Goal: Information Seeking & Learning: Learn about a topic

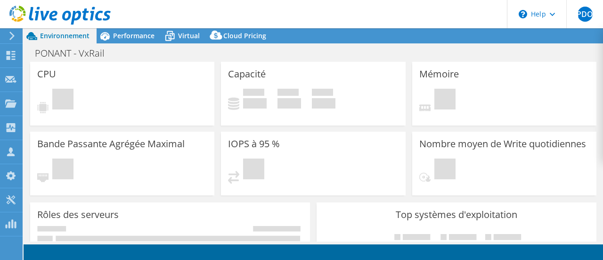
select select "USD"
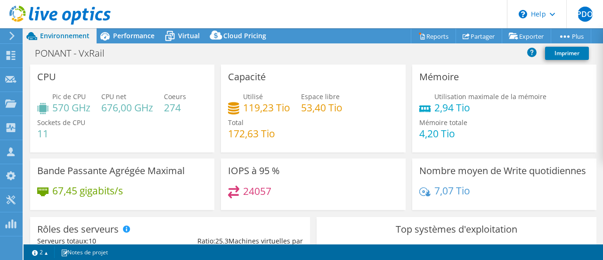
click at [13, 37] on use at bounding box center [11, 36] width 5 height 8
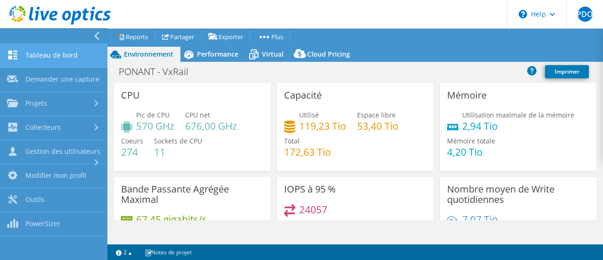
click at [64, 54] on link "Tableau de bord" at bounding box center [53, 56] width 107 height 24
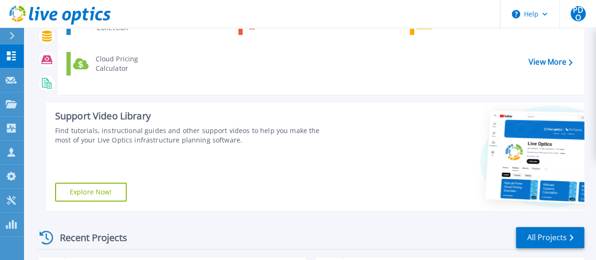
scroll to position [236, 0]
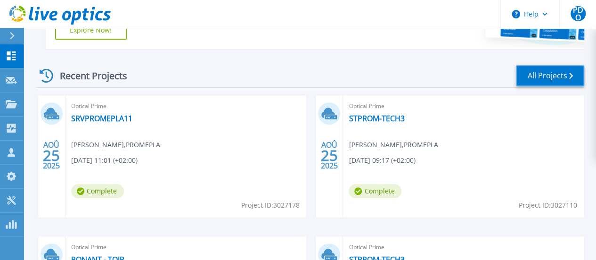
click at [540, 77] on link "All Projects" at bounding box center [550, 75] width 68 height 21
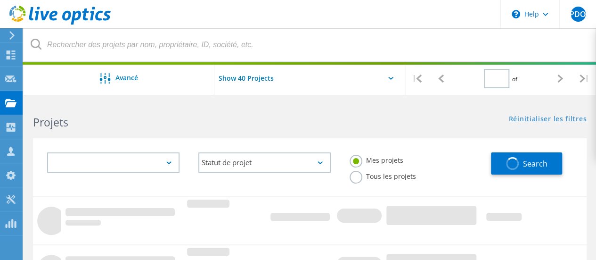
type input "1"
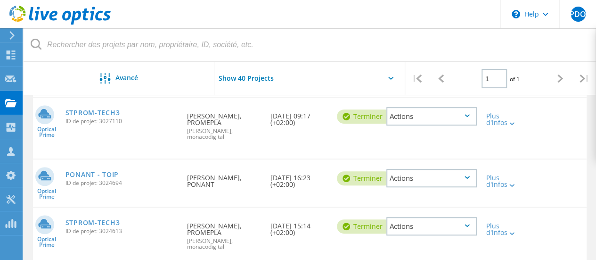
scroll to position [236, 0]
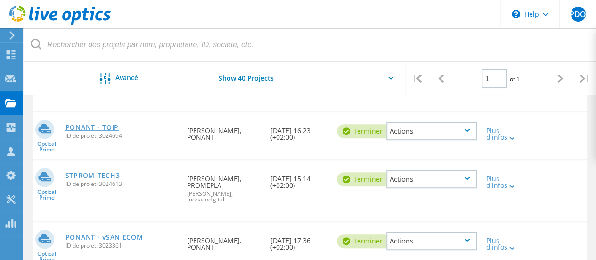
click at [75, 127] on link "PONANT - TOIP" at bounding box center [92, 127] width 53 height 7
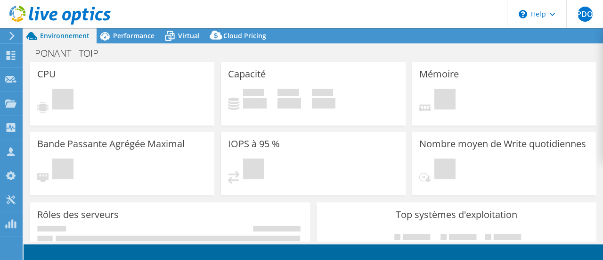
select select "USD"
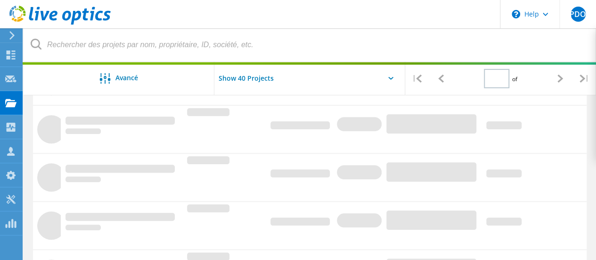
scroll to position [247, 0]
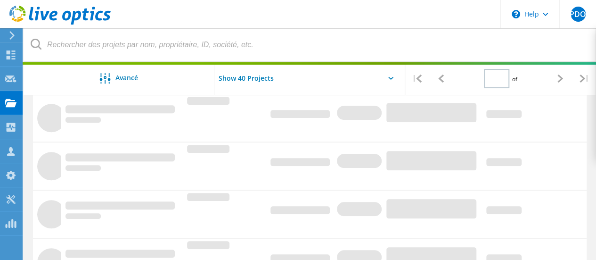
type input "1"
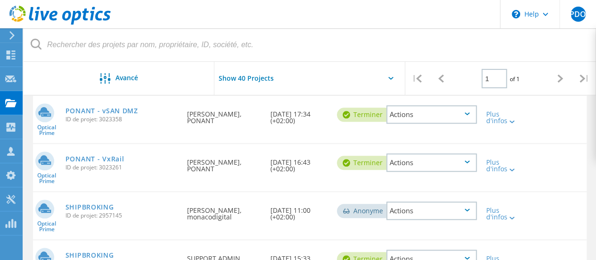
scroll to position [388, 0]
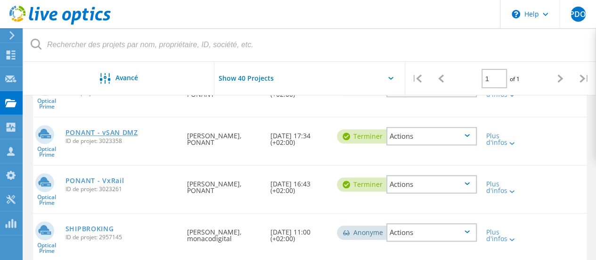
click at [104, 130] on link "PONANT - vSAN DMZ" at bounding box center [102, 132] width 73 height 7
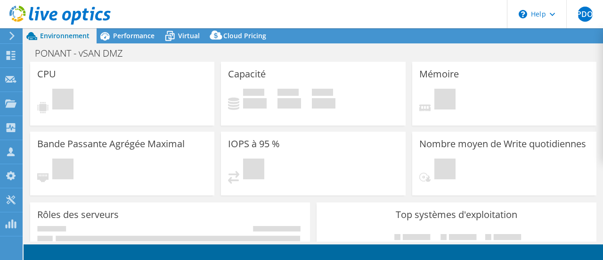
select select "USD"
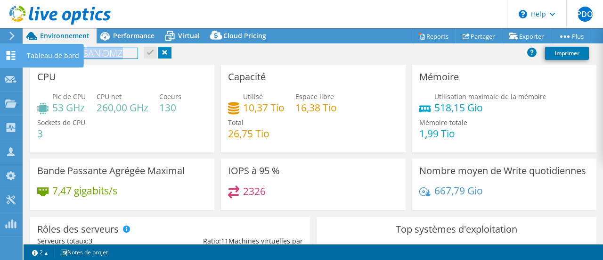
drag, startPoint x: 126, startPoint y: 56, endPoint x: 22, endPoint y: 53, distance: 104.2
click at [22, 53] on div "PDO Membre de l'équipe Patrick DE OLIVEIRA patrick.deoliveira@monacodigital.mc …" at bounding box center [301, 130] width 603 height 260
drag, startPoint x: 134, startPoint y: 54, endPoint x: 21, endPoint y: 46, distance: 113.4
click at [21, 46] on div "PDO Membre de l'équipe Patrick DE OLIVEIRA patrick.deoliveira@monacodigital.mc …" at bounding box center [301, 130] width 603 height 260
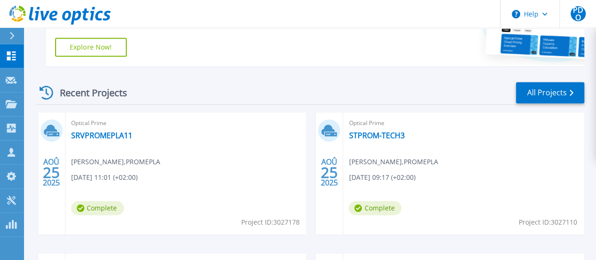
scroll to position [377, 0]
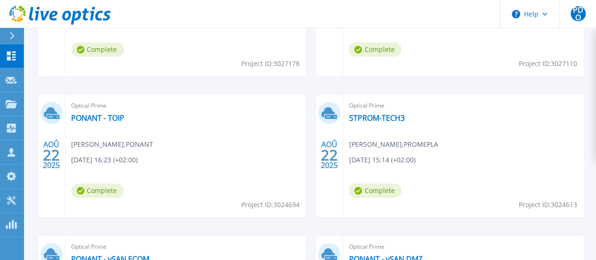
click at [422, 254] on link "PONANT - vSAN DMZ" at bounding box center [386, 258] width 74 height 9
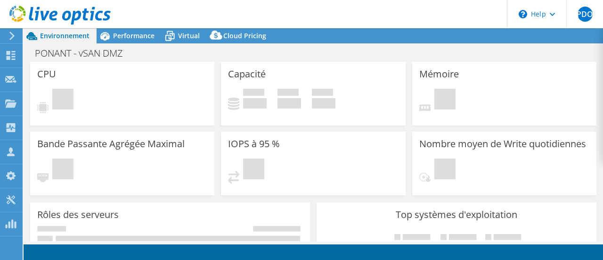
select select "USD"
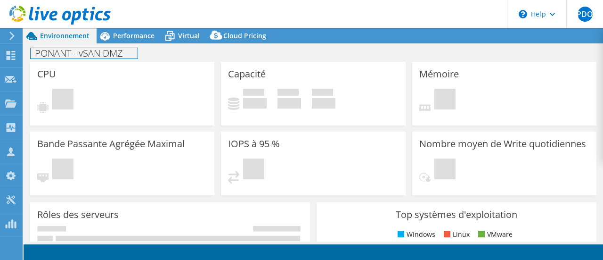
click at [94, 52] on h1 "PONANT - vSAN DMZ" at bounding box center [84, 53] width 107 height 10
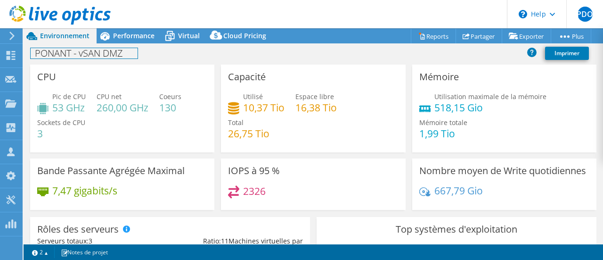
click at [116, 51] on h1 "PONANT - vSAN DMZ" at bounding box center [84, 53] width 107 height 10
copy h1 "PONANT - vSAN DMZ"
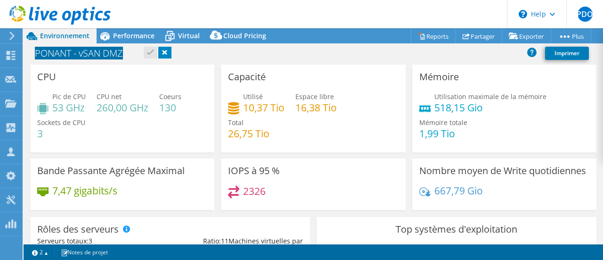
scroll to position [47, 0]
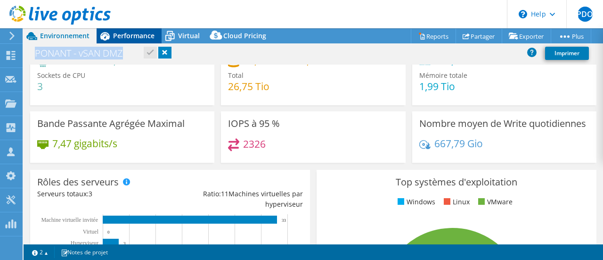
click at [132, 32] on span "Performance" at bounding box center [133, 35] width 41 height 9
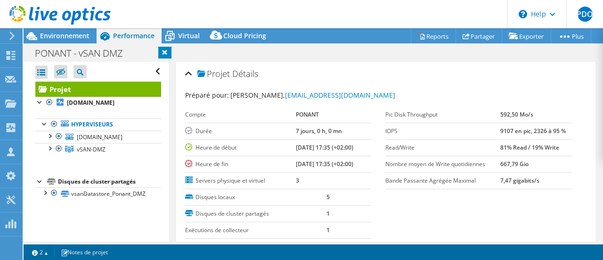
click at [500, 132] on b "9107 en pic, 2326 à 95 %" at bounding box center [533, 131] width 66 height 8
copy b "9107"
click at [45, 37] on span "Environnement" at bounding box center [64, 35] width 49 height 9
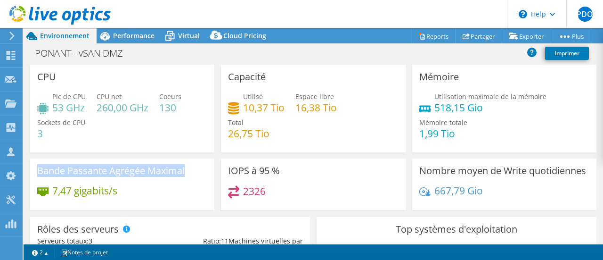
drag, startPoint x: 189, startPoint y: 167, endPoint x: 34, endPoint y: 169, distance: 155.1
click at [34, 169] on div "Bande Passante Agrégée Maximal 7,47 gigabits/s" at bounding box center [122, 183] width 184 height 51
copy h3 "Bande Passante Agrégée Maximal"
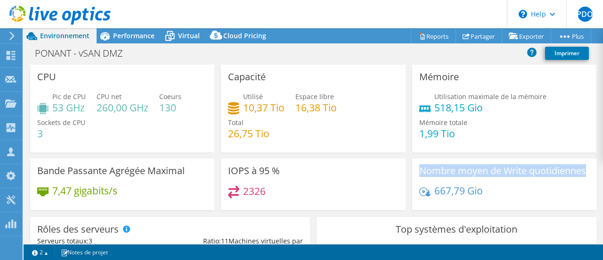
drag, startPoint x: 474, startPoint y: 181, endPoint x: 423, endPoint y: 163, distance: 53.7
click at [423, 163] on div "Nombre moyen de Write quotidiennes 667,79 Gio" at bounding box center [504, 183] width 184 height 51
copy h3 "Nombre moyen de Write quotidiennes"
click at [134, 40] on span "Performance" at bounding box center [133, 35] width 41 height 9
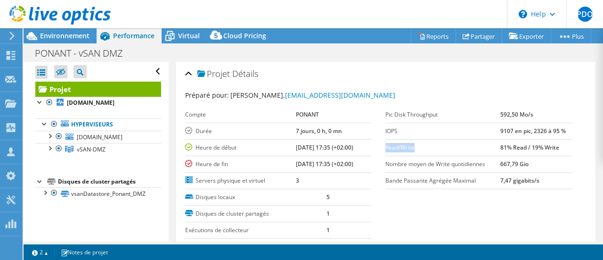
drag, startPoint x: 413, startPoint y: 146, endPoint x: 382, endPoint y: 147, distance: 31.1
click at [386, 147] on label "Read/Write" at bounding box center [443, 147] width 115 height 9
copy label "Read/Write"
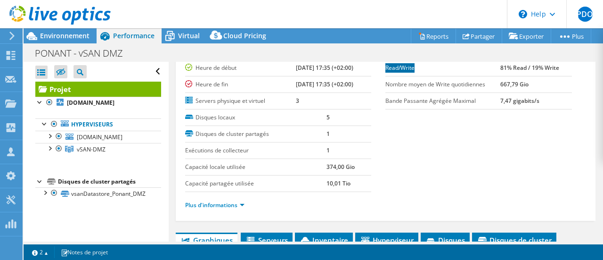
scroll to position [94, 0]
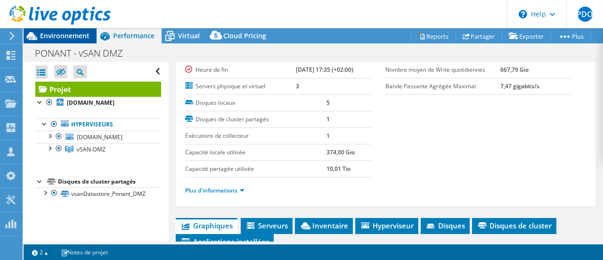
drag, startPoint x: 57, startPoint y: 35, endPoint x: 66, endPoint y: 35, distance: 8.5
click at [57, 35] on span "Environnement" at bounding box center [64, 35] width 49 height 9
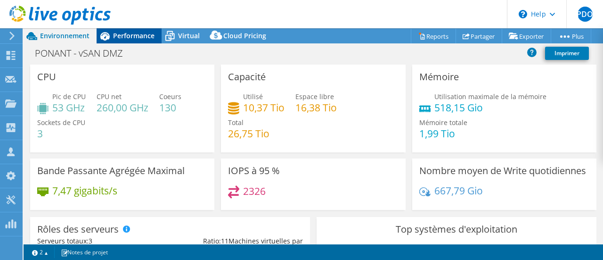
click at [135, 33] on span "Performance" at bounding box center [133, 35] width 41 height 9
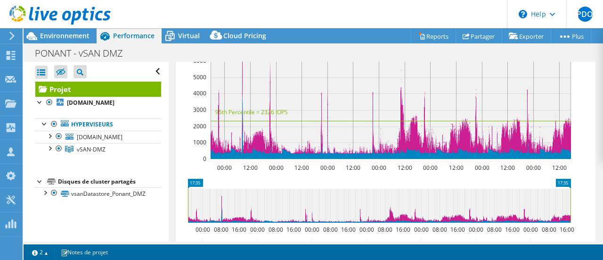
scroll to position [189, 0]
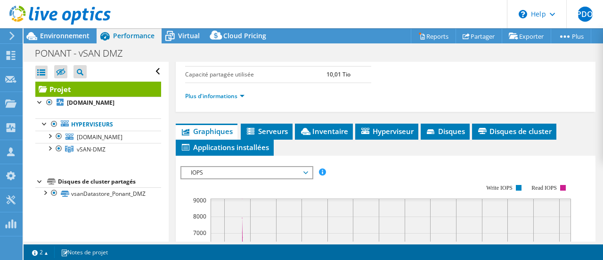
click at [222, 126] on span "Graphiques" at bounding box center [206, 130] width 52 height 9
click at [257, 128] on span "Serveurs" at bounding box center [267, 130] width 42 height 9
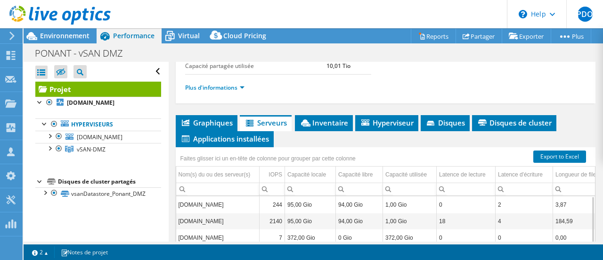
scroll to position [179, 0]
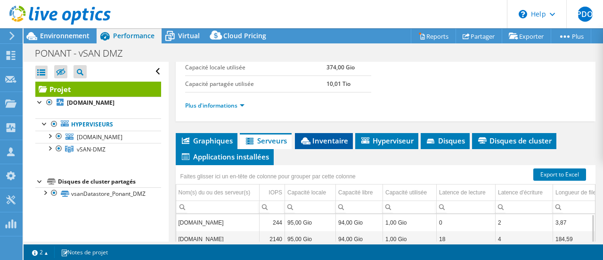
click at [325, 133] on li "Inventaire" at bounding box center [324, 141] width 58 height 16
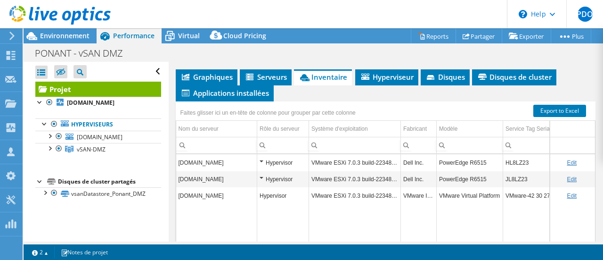
scroll to position [273, 0]
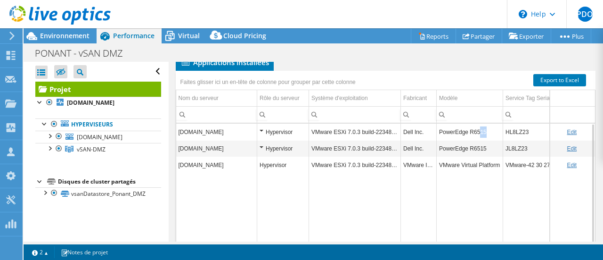
drag, startPoint x: 487, startPoint y: 127, endPoint x: 478, endPoint y: 128, distance: 9.0
click at [478, 128] on td "PowerEdge R6515" at bounding box center [470, 131] width 66 height 16
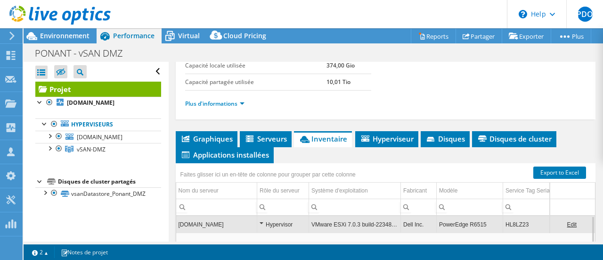
scroll to position [189, 0]
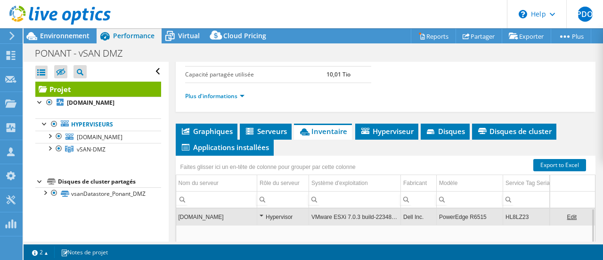
click at [323, 129] on span "Inventaire" at bounding box center [323, 130] width 49 height 9
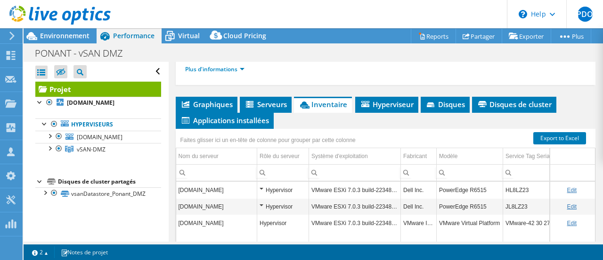
scroll to position [236, 0]
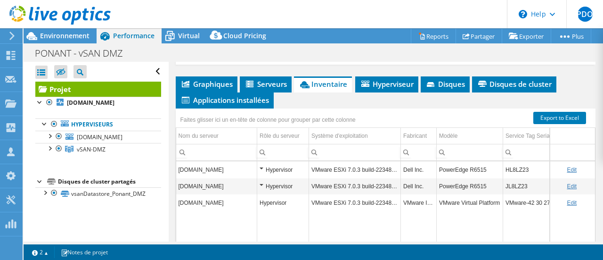
click at [567, 166] on link "Edit" at bounding box center [572, 169] width 10 height 7
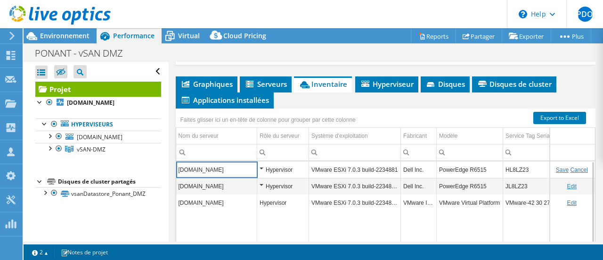
click at [332, 227] on td "Data grid" at bounding box center [355, 260] width 92 height 98
click at [571, 167] on link "Cancel" at bounding box center [579, 169] width 17 height 7
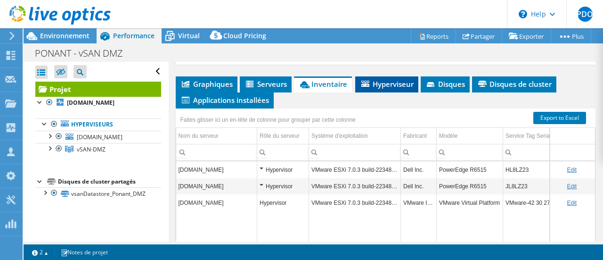
click at [382, 81] on span "Hyperviseur" at bounding box center [387, 83] width 54 height 9
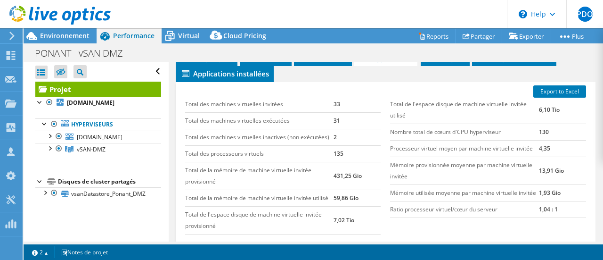
scroll to position [273, 0]
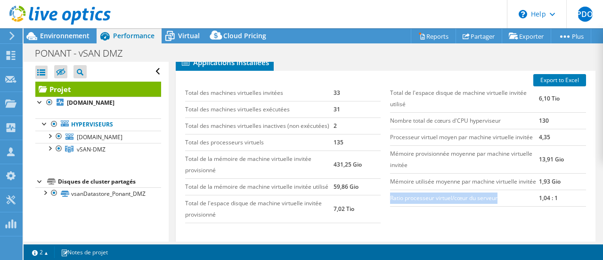
drag, startPoint x: 500, startPoint y: 206, endPoint x: 387, endPoint y: 212, distance: 112.8
click at [390, 206] on td "Ratio processeur virtuel/cœur du serveur" at bounding box center [464, 197] width 149 height 16
copy td "Ratio processeur virtuel/cœur du serveur"
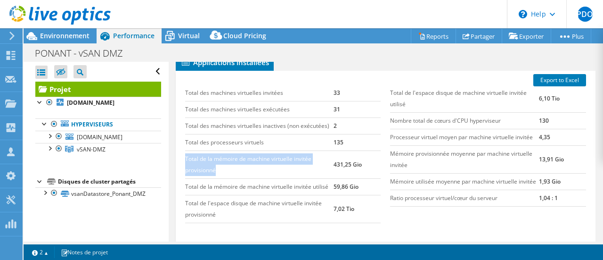
drag, startPoint x: 230, startPoint y: 168, endPoint x: 186, endPoint y: 158, distance: 45.4
click at [186, 158] on td "Total de la mémoire de machine virtuelle invitée provisionné" at bounding box center [259, 164] width 149 height 28
copy td "Total de la mémoire de machine virtuelle invitée provisionné"
click at [424, 135] on td "Processeur virtuel moyen par machine virtuelle invitée" at bounding box center [464, 137] width 149 height 16
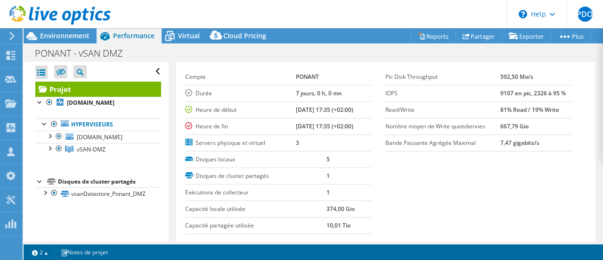
scroll to position [0, 0]
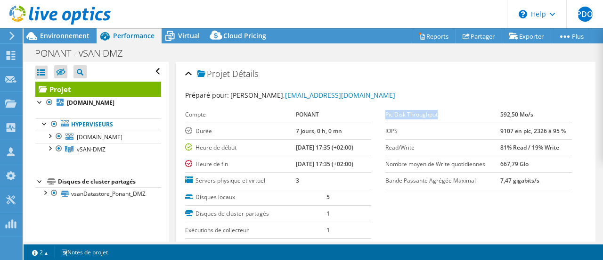
drag, startPoint x: 437, startPoint y: 113, endPoint x: 382, endPoint y: 115, distance: 55.2
click at [386, 115] on label "Pic Disk Throughput" at bounding box center [443, 114] width 115 height 9
copy label "Pic Disk Throughput"
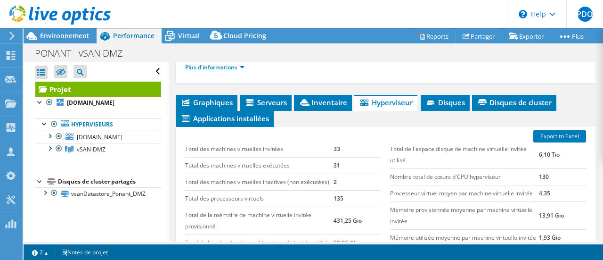
scroll to position [189, 0]
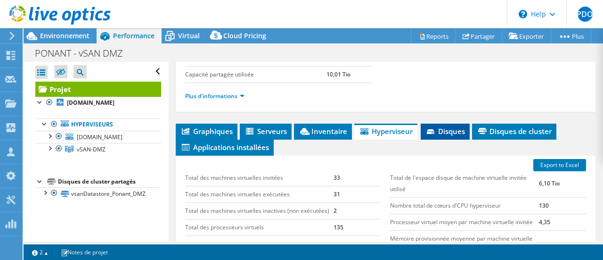
click at [442, 127] on span "Disques" at bounding box center [446, 130] width 40 height 9
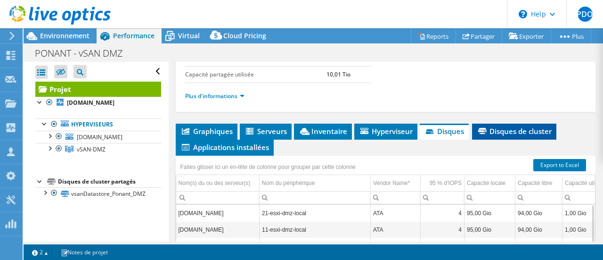
click at [509, 134] on li "Disques de cluster" at bounding box center [514, 131] width 84 height 16
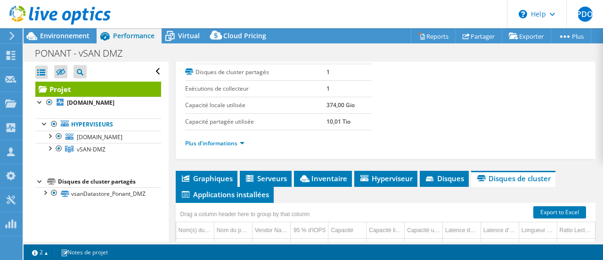
scroll to position [236, 0]
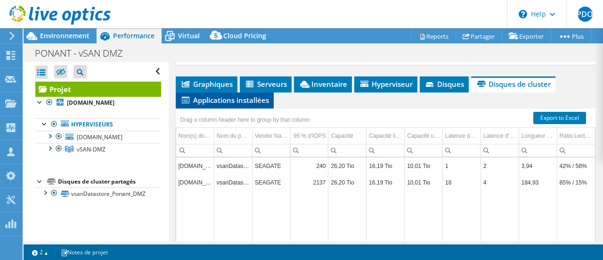
click at [234, 100] on span "Applications installées" at bounding box center [224, 99] width 89 height 9
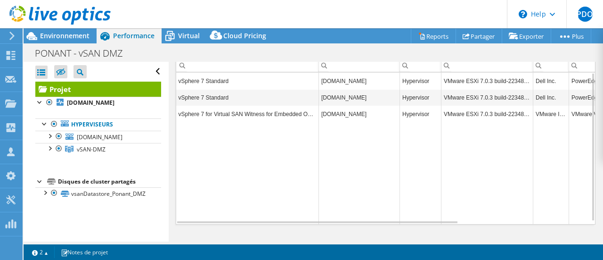
scroll to position [226, 0]
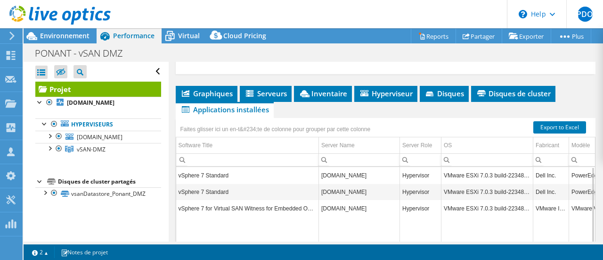
click at [503, 167] on td "VMware ESXi 7.0.3 build-22348816" at bounding box center [488, 175] width 92 height 16
click at [516, 172] on td "VMware ESXi 7.0.3 build-22348816" at bounding box center [488, 175] width 92 height 16
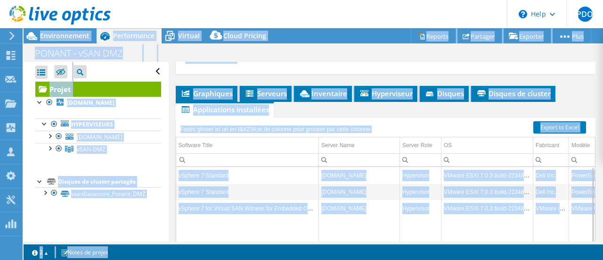
click at [503, 171] on td "VMware ESXi 7.0.3 build-22348816" at bounding box center [488, 175] width 92 height 16
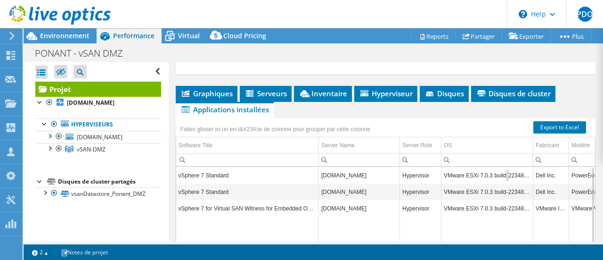
drag, startPoint x: 503, startPoint y: 171, endPoint x: 447, endPoint y: 169, distance: 56.6
click at [503, 171] on td "VMware ESXi 7.0.3 build-22348816" at bounding box center [488, 175] width 92 height 16
drag, startPoint x: 445, startPoint y: 170, endPoint x: 530, endPoint y: 172, distance: 85.3
click at [530, 172] on td "VMware ESXi 7.0.3 build-22348816" at bounding box center [488, 175] width 92 height 16
copy td "VMware ESXi 7.0.3 build-22348816"
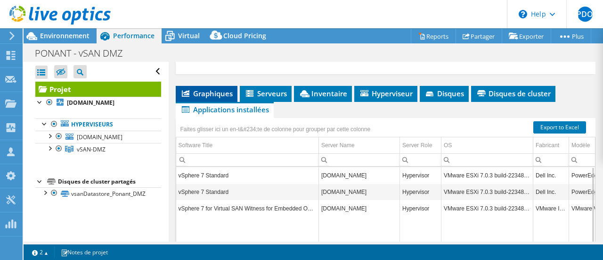
click at [214, 93] on span "Graphiques" at bounding box center [206, 93] width 52 height 9
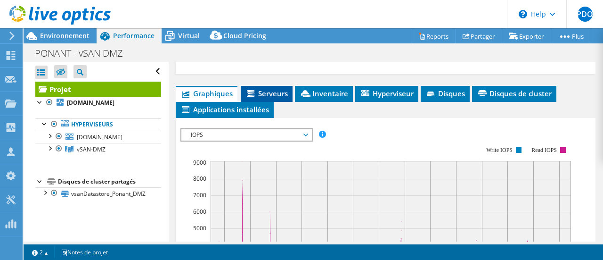
click at [275, 94] on span "Serveurs" at bounding box center [267, 93] width 42 height 9
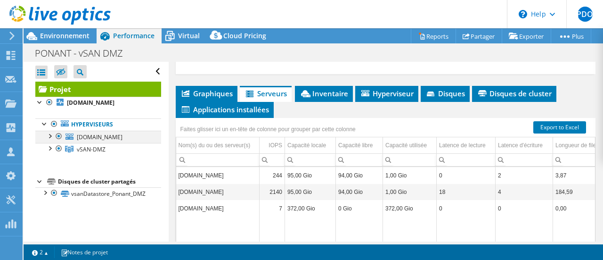
click at [50, 136] on div at bounding box center [49, 135] width 9 height 9
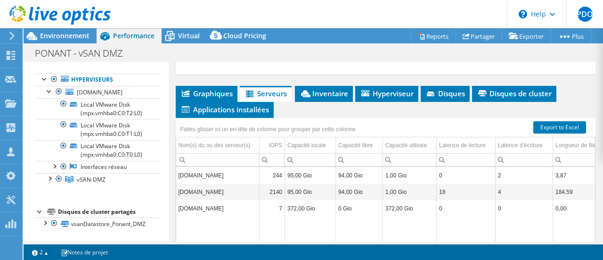
scroll to position [51, 0]
click at [49, 180] on div at bounding box center [49, 177] width 9 height 9
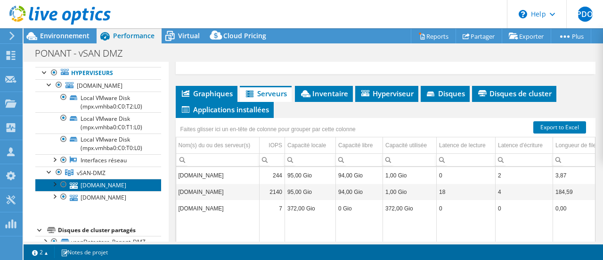
click at [97, 191] on link "21-esxi-dmz.ponant.com" at bounding box center [98, 185] width 126 height 12
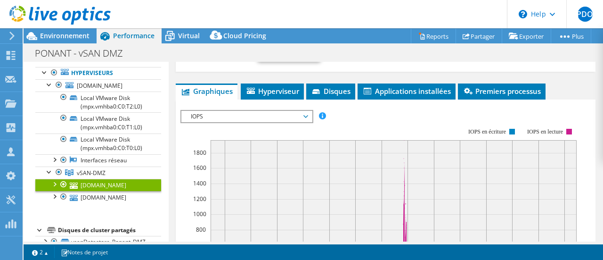
scroll to position [189, 0]
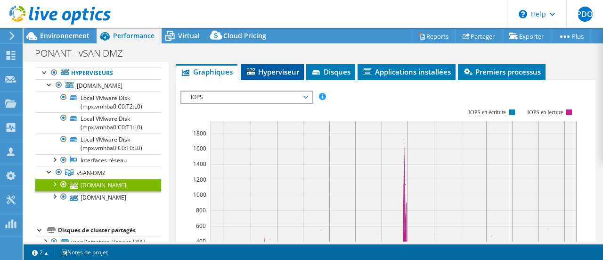
click at [276, 69] on span "Hyperviseur" at bounding box center [273, 71] width 54 height 9
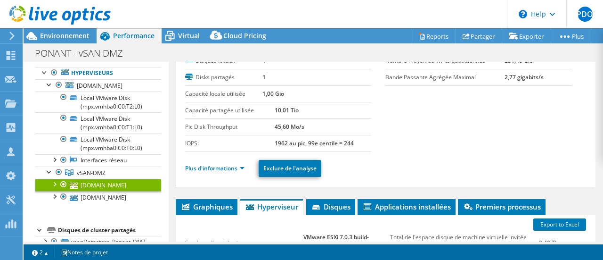
scroll to position [0, 0]
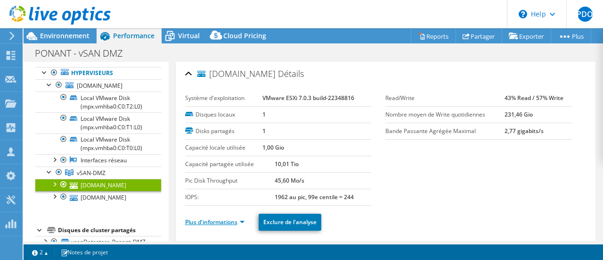
click at [211, 218] on link "Plus d'informations" at bounding box center [214, 222] width 59 height 8
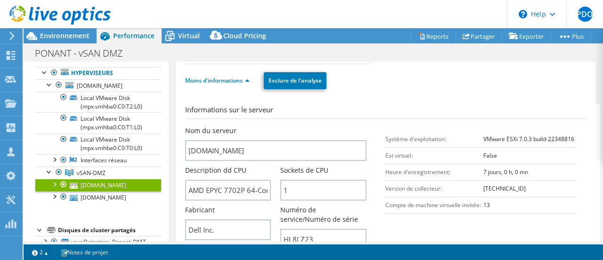
scroll to position [189, 0]
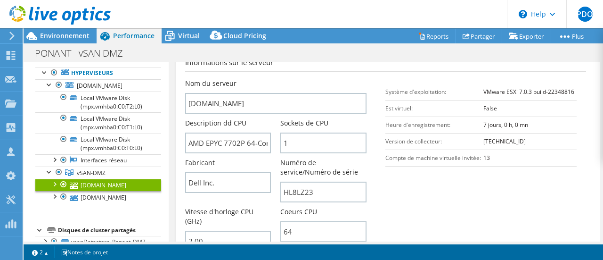
click at [431, 215] on section "Informations sur le serveur Nom du serveur 21-esxi-dmz.ponant.com Description d…" at bounding box center [388, 191] width 406 height 269
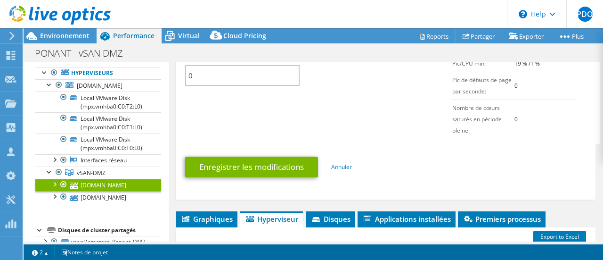
scroll to position [518, 0]
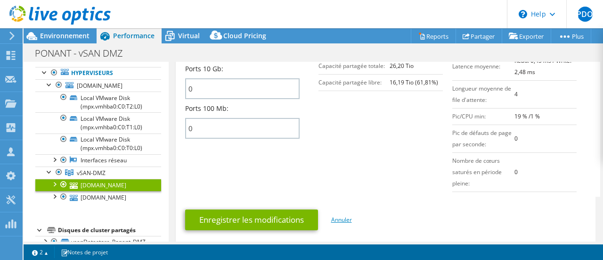
click at [341, 218] on link "Annuler" at bounding box center [341, 219] width 21 height 8
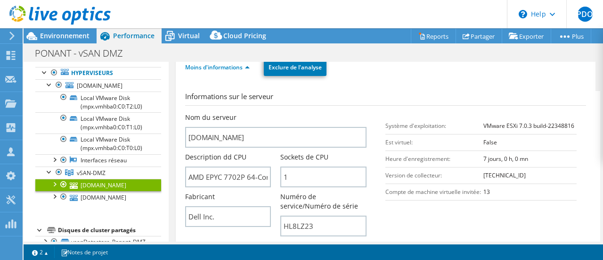
scroll to position [0, 0]
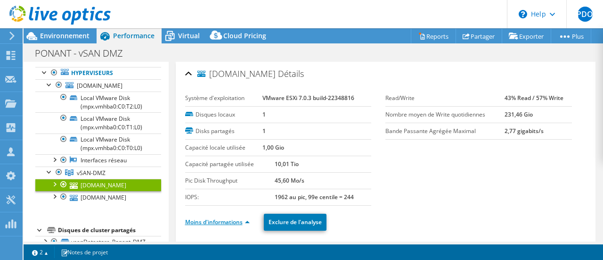
click at [228, 221] on link "Moins d'informations" at bounding box center [217, 222] width 65 height 8
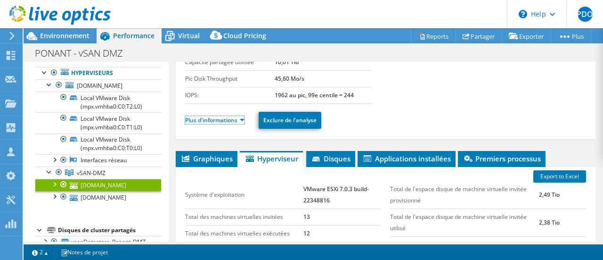
scroll to position [189, 0]
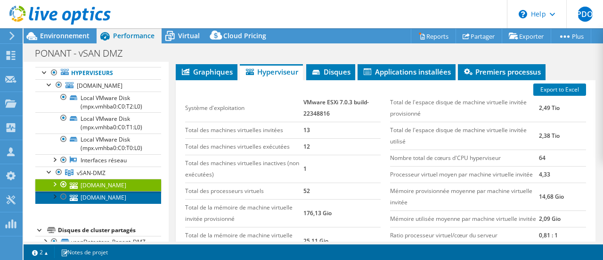
click at [107, 203] on link "11-esxi-dmz.ponant.com" at bounding box center [98, 197] width 126 height 12
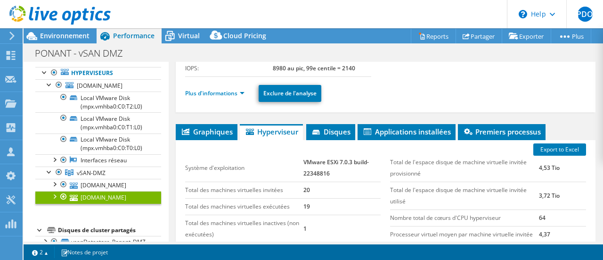
scroll to position [26, 0]
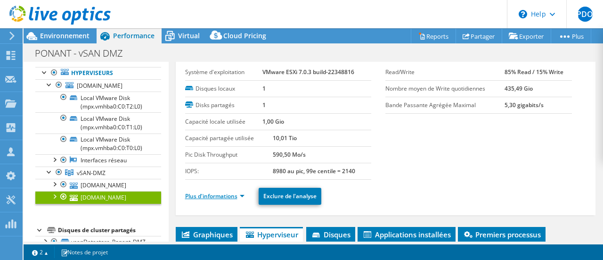
click at [217, 194] on link "Plus d'informations" at bounding box center [214, 196] width 59 height 8
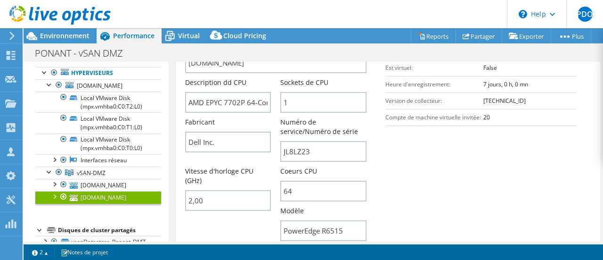
scroll to position [214, 0]
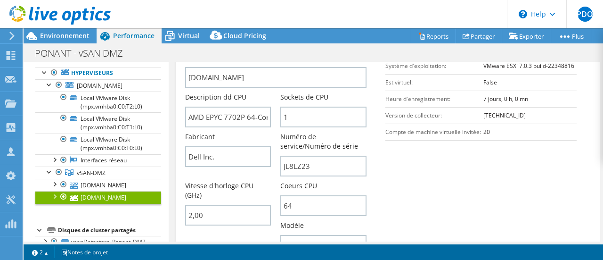
click at [430, 171] on section "Informations sur le serveur Nom du serveur 11-esxi-dmz.ponant.com Description d…" at bounding box center [388, 165] width 406 height 269
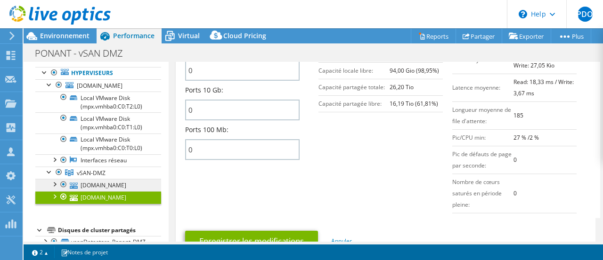
scroll to position [93, 0]
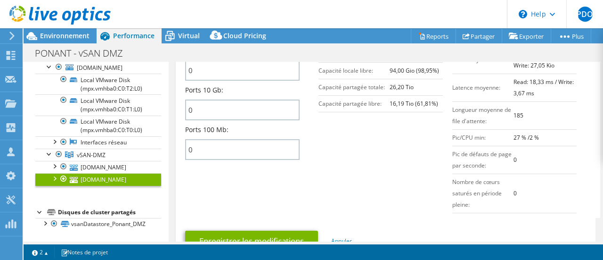
click at [10, 37] on icon at bounding box center [11, 36] width 7 height 8
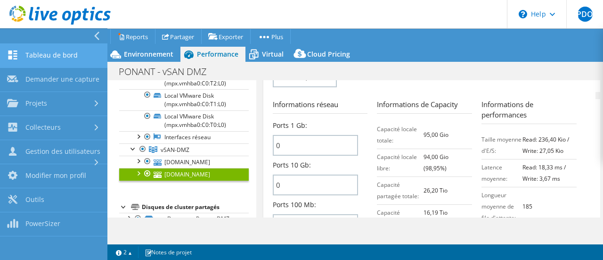
scroll to position [544, 0]
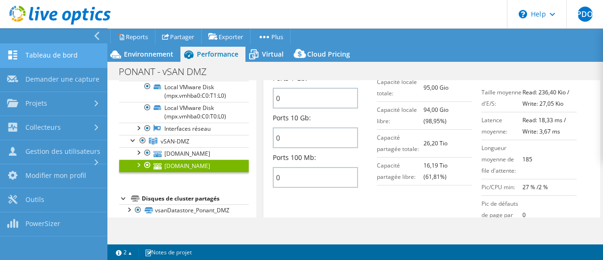
click at [67, 53] on link "Tableau de bord" at bounding box center [53, 56] width 107 height 24
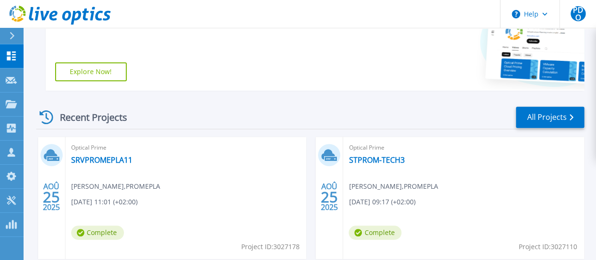
scroll to position [236, 0]
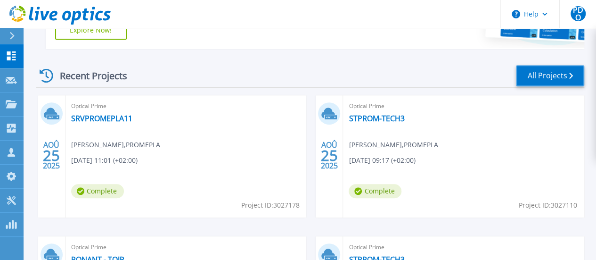
click at [536, 80] on link "All Projects" at bounding box center [550, 75] width 68 height 21
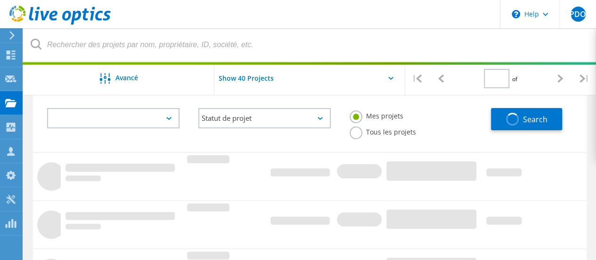
type input "1"
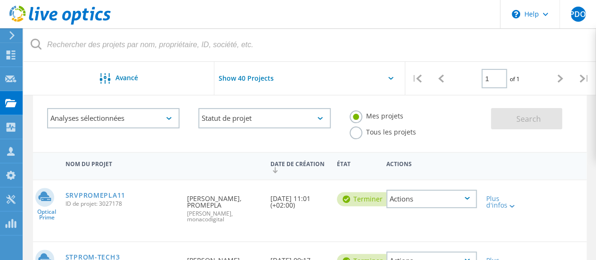
scroll to position [283, 0]
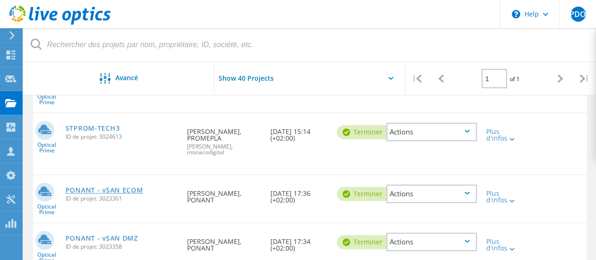
click at [114, 188] on link "PONANT - vSAN ECOM" at bounding box center [105, 190] width 78 height 7
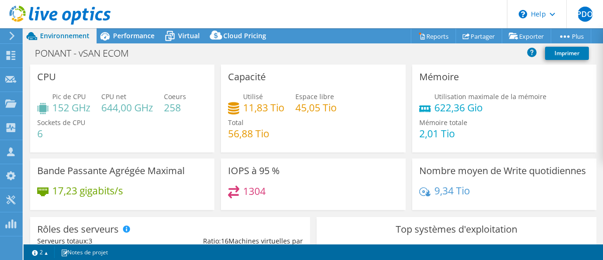
select select "USD"
click at [121, 34] on span "Performance" at bounding box center [133, 35] width 41 height 9
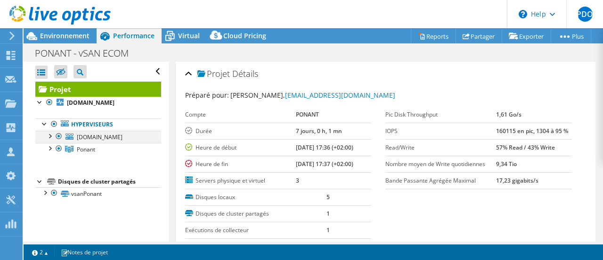
click at [49, 140] on div at bounding box center [49, 135] width 9 height 9
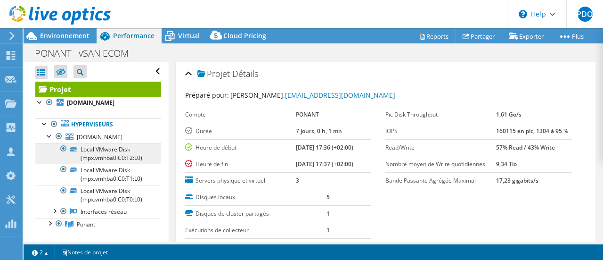
scroll to position [68, 0]
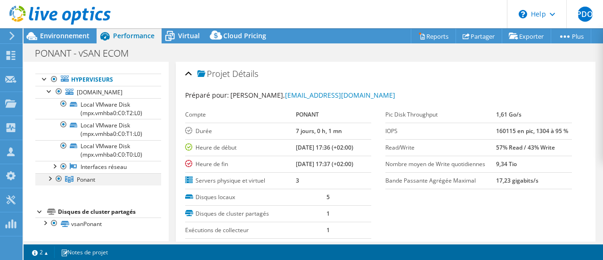
click at [50, 180] on div at bounding box center [49, 177] width 9 height 9
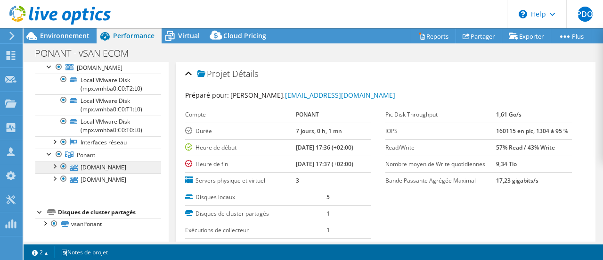
scroll to position [110, 0]
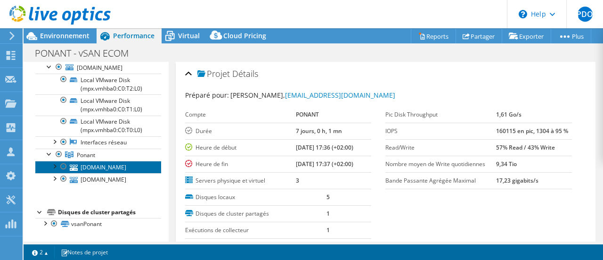
click at [110, 161] on link "eir-ponant-esxi-01.eolas-services.com" at bounding box center [98, 167] width 126 height 12
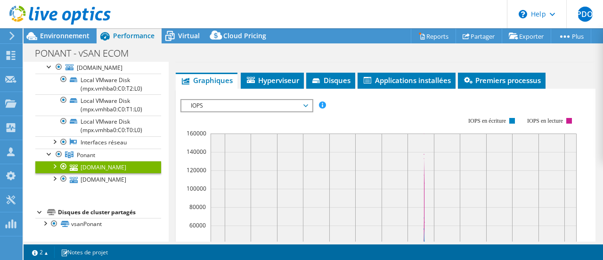
scroll to position [189, 0]
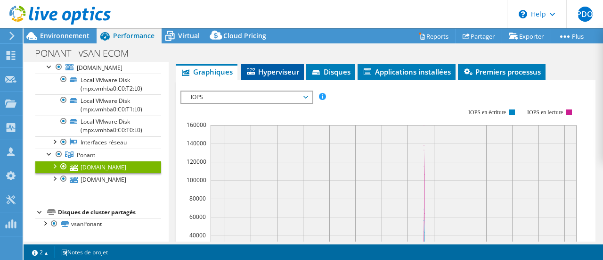
click at [276, 70] on span "Hyperviseur" at bounding box center [273, 71] width 54 height 9
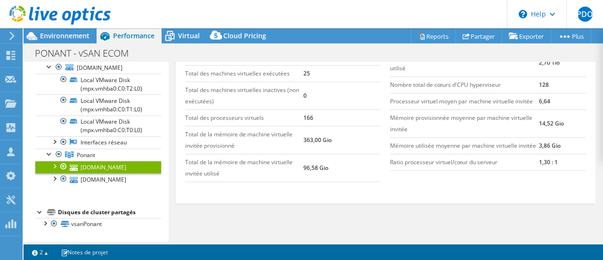
scroll to position [73, 0]
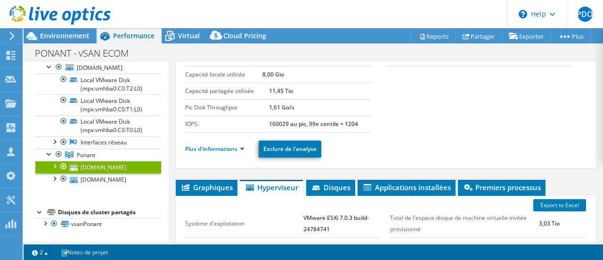
click at [271, 188] on span "Hyperviseur" at bounding box center [272, 186] width 54 height 9
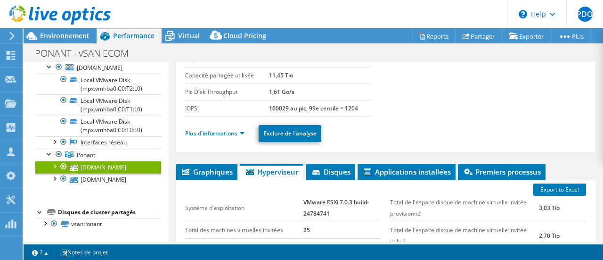
scroll to position [141, 0]
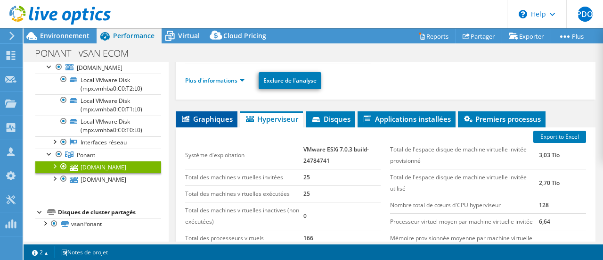
click at [217, 118] on span "Graphiques" at bounding box center [206, 118] width 52 height 9
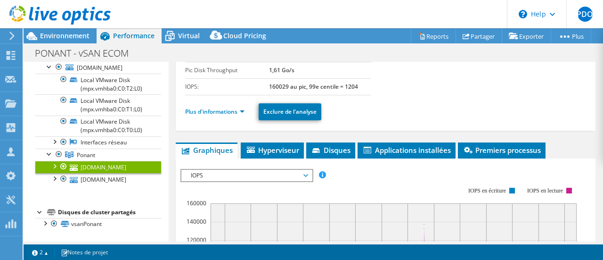
scroll to position [47, 0]
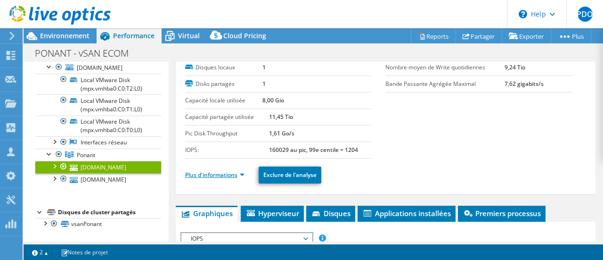
click at [219, 173] on link "Plus d'informations" at bounding box center [214, 175] width 59 height 8
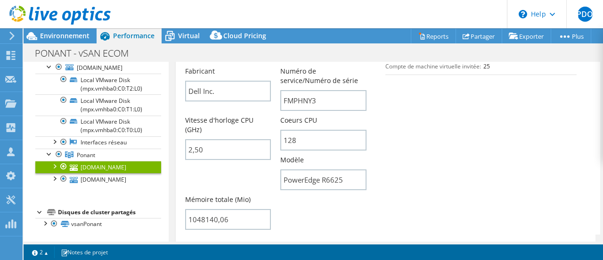
scroll to position [283, 0]
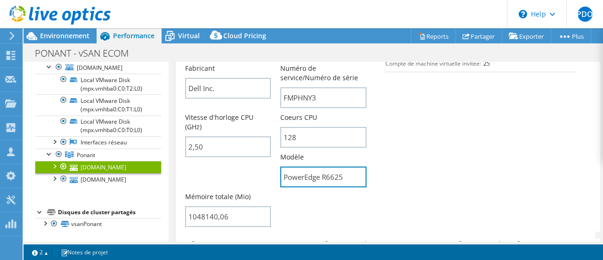
drag, startPoint x: 351, startPoint y: 175, endPoint x: 219, endPoint y: 167, distance: 132.6
click at [219, 168] on div "Nom du serveur eir-ponant-esxi-01.eolas-services.com Description dd CPU AMD EPY…" at bounding box center [285, 107] width 201 height 247
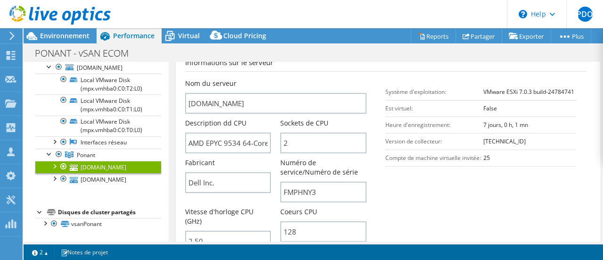
scroll to position [236, 0]
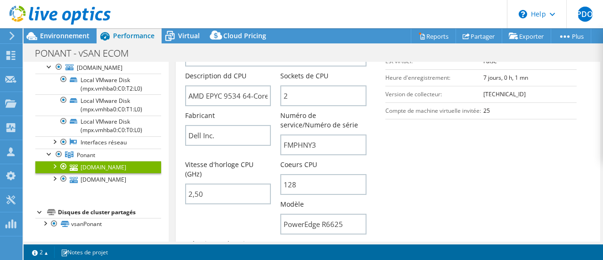
click at [419, 148] on section "Informations sur le serveur Nom du serveur eir-ponant-esxi-01.eolas-services.co…" at bounding box center [388, 144] width 406 height 269
drag, startPoint x: 420, startPoint y: 157, endPoint x: 417, endPoint y: 152, distance: 6.0
click at [419, 157] on section "Informations sur le serveur Nom du serveur eir-ponant-esxi-01.eolas-services.co…" at bounding box center [388, 144] width 406 height 269
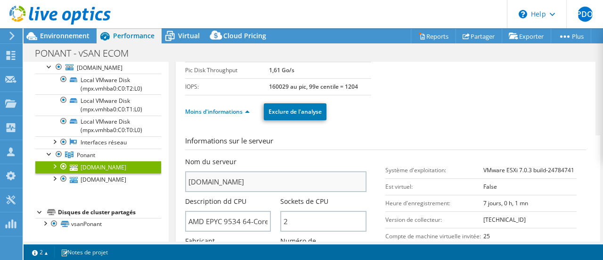
scroll to position [94, 0]
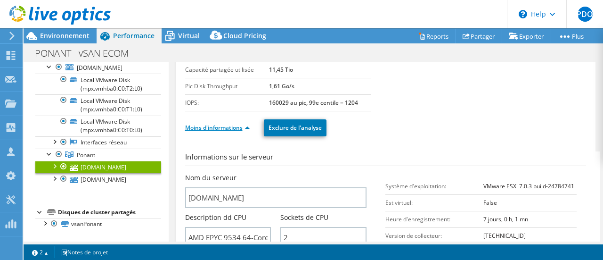
click at [217, 126] on link "Moins d'informations" at bounding box center [217, 127] width 65 height 8
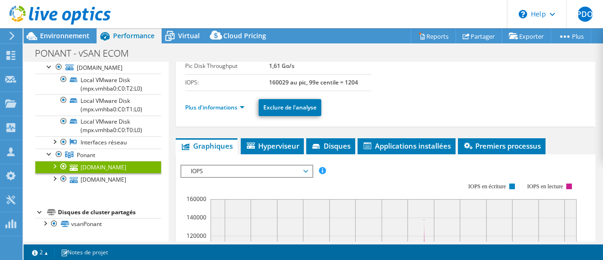
scroll to position [45, 0]
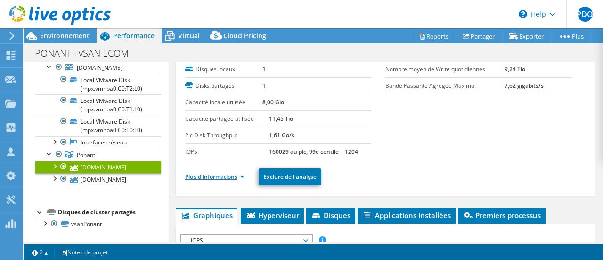
click at [207, 172] on link "Plus d'informations" at bounding box center [214, 176] width 59 height 8
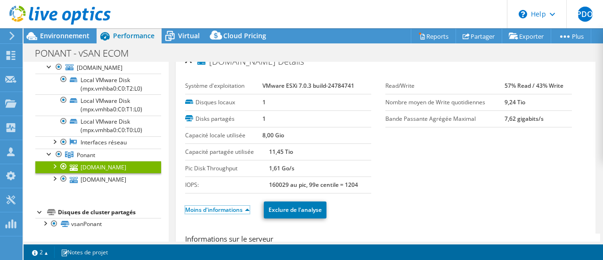
scroll to position [0, 0]
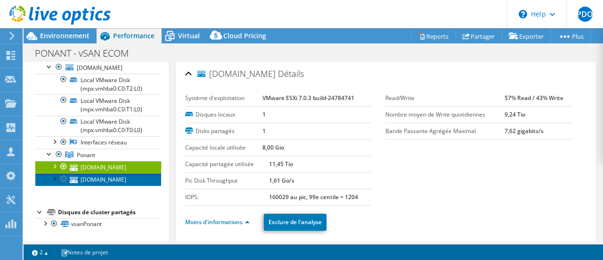
click at [114, 175] on link "eir-ponant-esxi-02.eolas-services.com" at bounding box center [98, 179] width 126 height 12
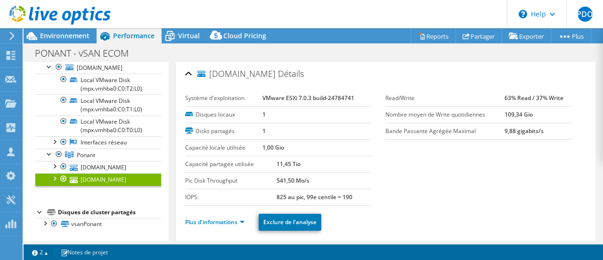
scroll to position [94, 0]
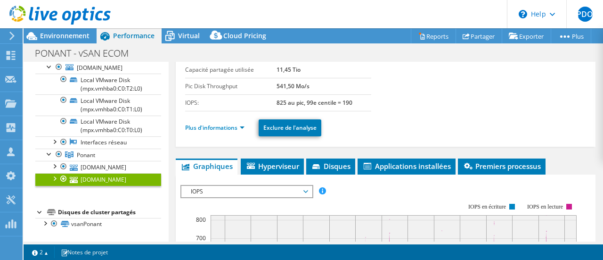
click at [228, 131] on li "Plus d'informations" at bounding box center [217, 128] width 65 height 10
click at [227, 128] on link "Plus d'informations" at bounding box center [214, 127] width 59 height 8
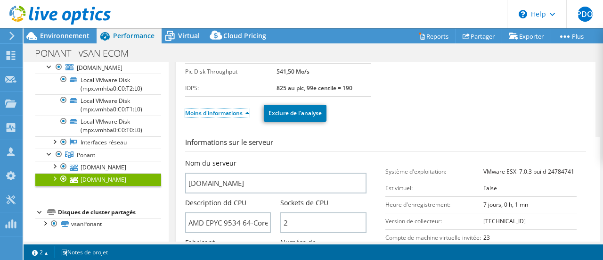
scroll to position [47, 0]
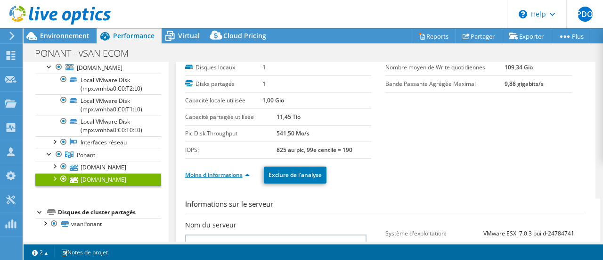
click at [194, 174] on link "Moins d'informations" at bounding box center [217, 175] width 65 height 8
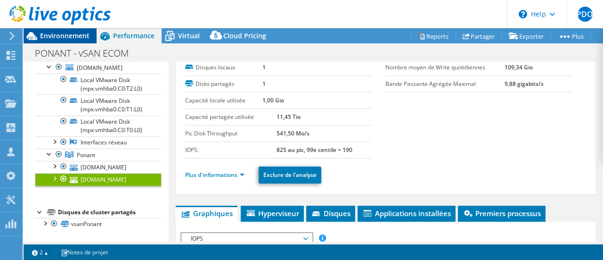
click at [68, 35] on span "Environnement" at bounding box center [64, 35] width 49 height 9
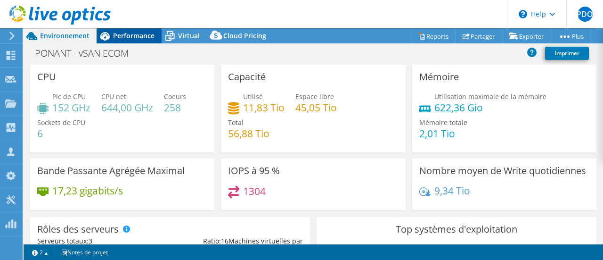
drag, startPoint x: 144, startPoint y: 38, endPoint x: 139, endPoint y: 35, distance: 5.5
click at [143, 38] on span "Performance" at bounding box center [133, 35] width 41 height 9
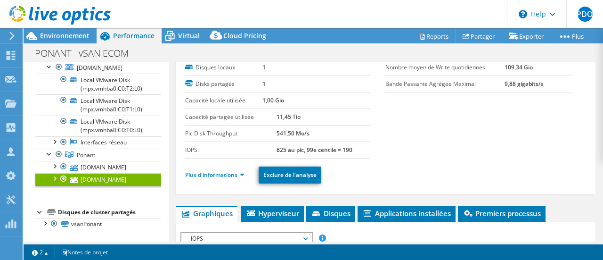
scroll to position [110, 0]
click at [201, 174] on link "Plus d'informations" at bounding box center [214, 175] width 59 height 8
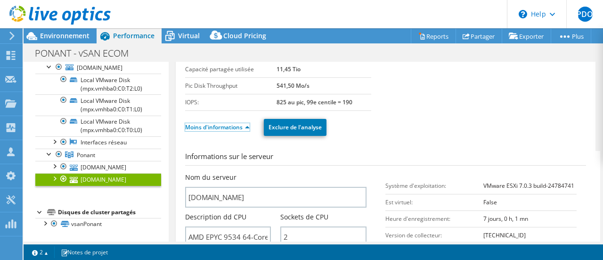
scroll to position [47, 0]
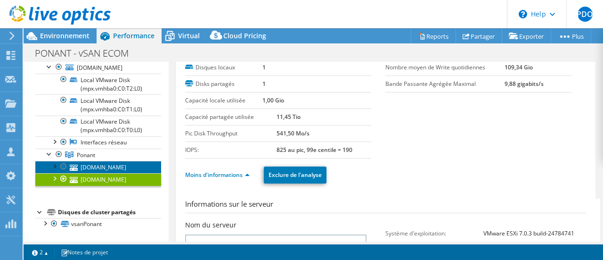
click at [118, 161] on link "[DOMAIN_NAME]" at bounding box center [98, 167] width 126 height 12
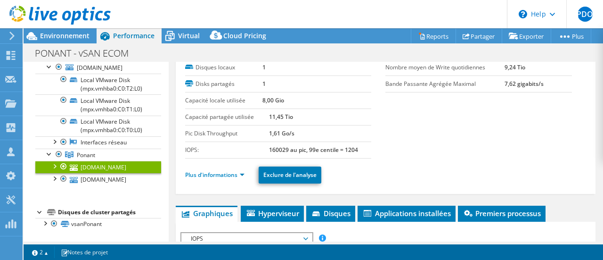
click at [226, 172] on link "Plus d'informations" at bounding box center [214, 175] width 59 height 8
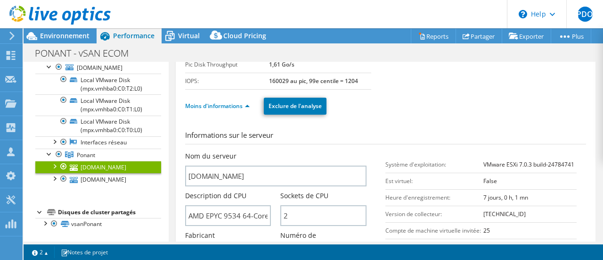
scroll to position [189, 0]
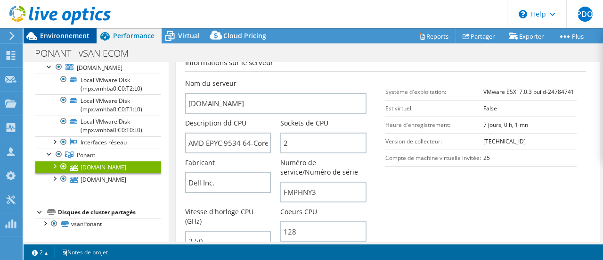
drag, startPoint x: 58, startPoint y: 37, endPoint x: 81, endPoint y: 41, distance: 23.0
click at [58, 37] on span "Environnement" at bounding box center [64, 35] width 49 height 9
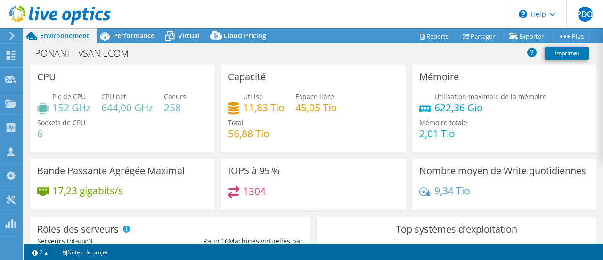
scroll to position [118, 0]
click at [133, 31] on div "Performance" at bounding box center [129, 35] width 65 height 15
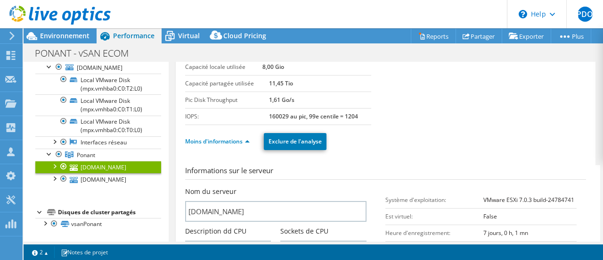
scroll to position [47, 0]
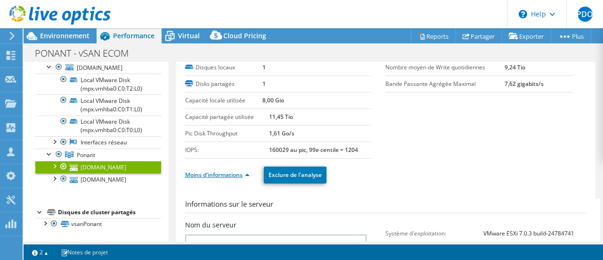
click at [226, 171] on link "Moins d'informations" at bounding box center [217, 175] width 65 height 8
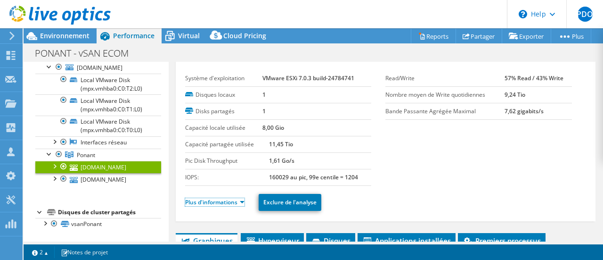
scroll to position [0, 0]
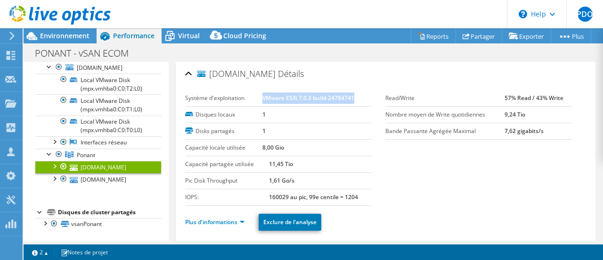
drag, startPoint x: 354, startPoint y: 95, endPoint x: 262, endPoint y: 96, distance: 92.4
click at [263, 96] on td "VMware ESXi 7.0.3 build-24784741" at bounding box center [317, 98] width 109 height 16
copy b "VMware ESXi 7.0.3 build-24784741"
click at [51, 38] on span "Environnement" at bounding box center [64, 35] width 49 height 9
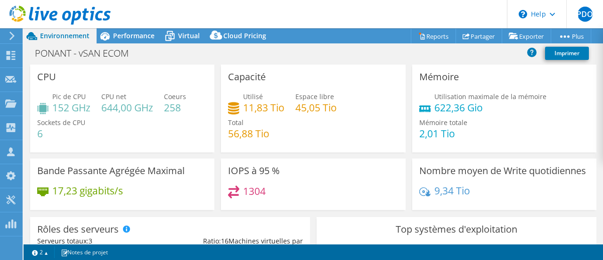
scroll to position [118, 0]
click at [132, 34] on span "Performance" at bounding box center [133, 35] width 41 height 9
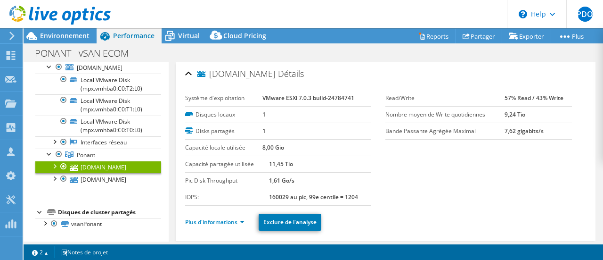
scroll to position [110, 0]
click at [280, 196] on b "160029 au pic, 99e centile = 1204" at bounding box center [313, 197] width 89 height 8
copy b "160029"
click at [54, 42] on div "Environnement" at bounding box center [60, 35] width 73 height 15
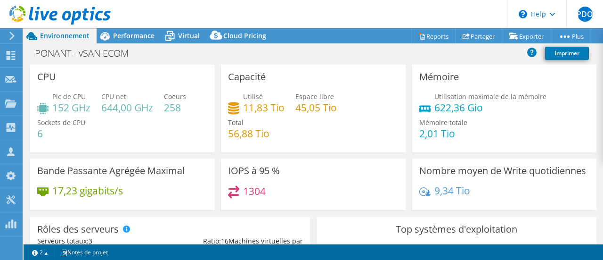
scroll to position [118, 0]
click at [52, 35] on span "Environnement" at bounding box center [64, 35] width 49 height 9
click at [357, 167] on div "IOPS à 95 % 1304" at bounding box center [313, 183] width 184 height 51
drag, startPoint x: 482, startPoint y: 197, endPoint x: 474, endPoint y: 182, distance: 16.0
click at [482, 197] on div "9,34 Tio" at bounding box center [504, 195] width 170 height 20
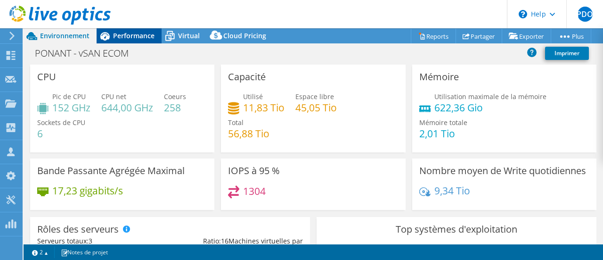
click at [127, 38] on span "Performance" at bounding box center [133, 35] width 41 height 9
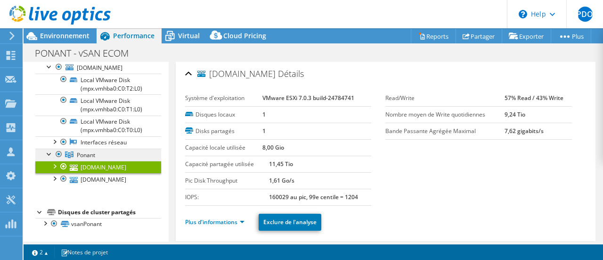
scroll to position [0, 0]
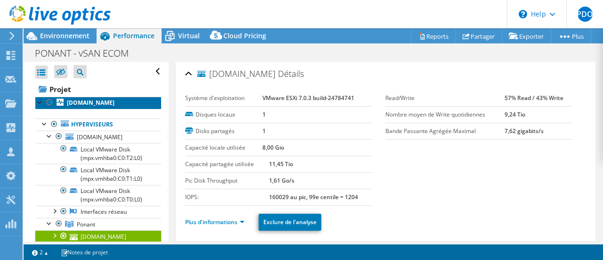
click at [85, 102] on b "eirv-ponant-witness.eolas-services.com" at bounding box center [91, 102] width 48 height 8
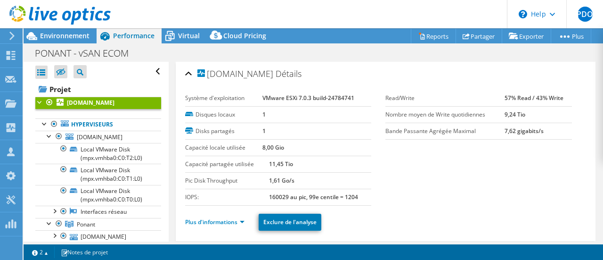
click at [86, 107] on b "eirv-ponant-witness.eolas-services.com" at bounding box center [91, 102] width 48 height 8
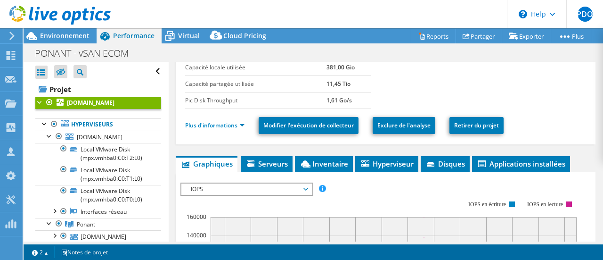
scroll to position [141, 0]
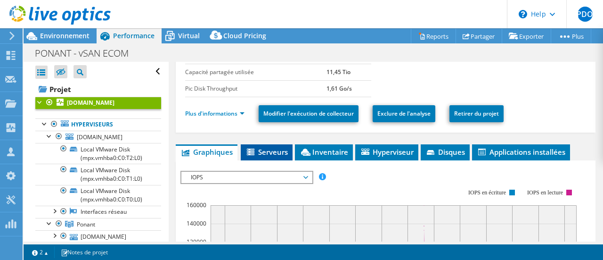
click at [279, 144] on li "Serveurs" at bounding box center [267, 152] width 52 height 16
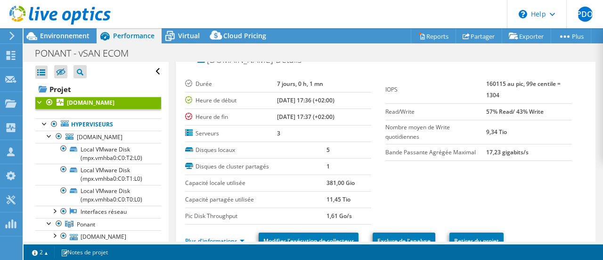
scroll to position [0, 0]
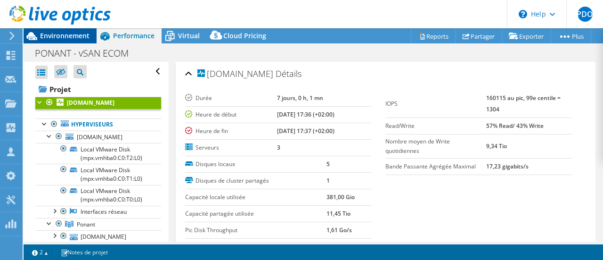
click at [56, 38] on span "Environnement" at bounding box center [64, 35] width 49 height 9
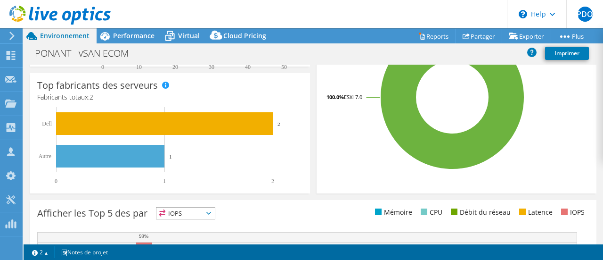
scroll to position [330, 0]
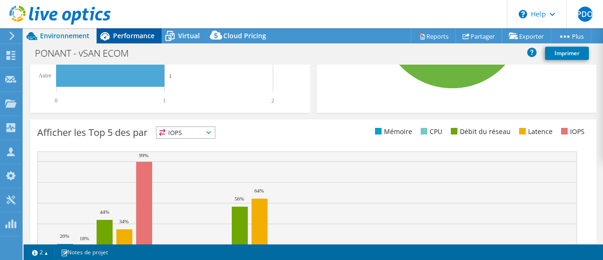
click at [144, 35] on span "Performance" at bounding box center [133, 35] width 41 height 9
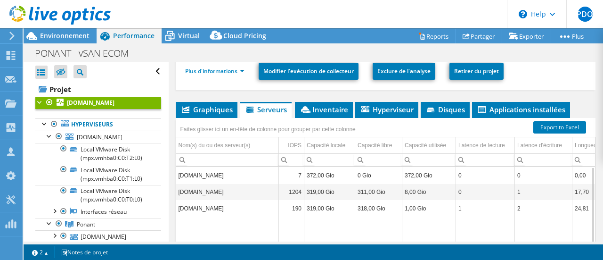
scroll to position [189, 0]
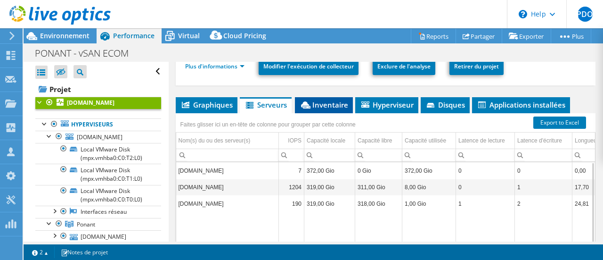
click at [323, 106] on span "Inventaire" at bounding box center [324, 104] width 49 height 9
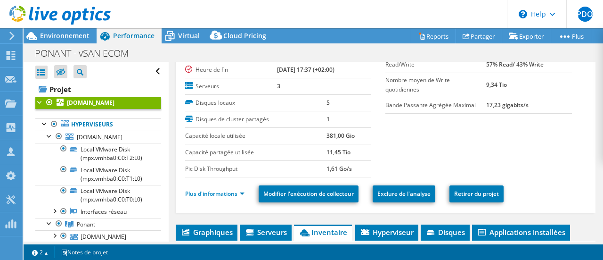
scroll to position [47, 0]
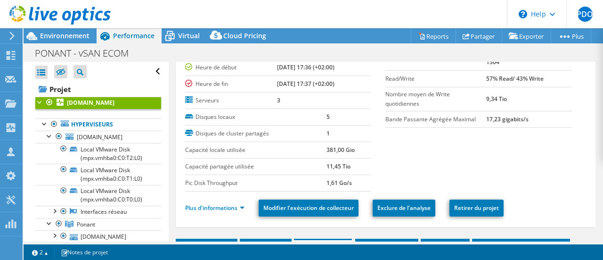
click at [404, 164] on section "Durée 7 jours, 0 h, 1 mn Heure de début 08/21/2025, 17:36 (+02:00) Heure de fin…" at bounding box center [386, 117] width 402 height 148
click at [94, 131] on link "Hyperviseurs" at bounding box center [98, 124] width 126 height 12
click at [110, 131] on link "Hyperviseurs" at bounding box center [98, 124] width 126 height 12
click at [78, 104] on b "eirv-ponant-witness.eolas-services.com" at bounding box center [91, 102] width 48 height 8
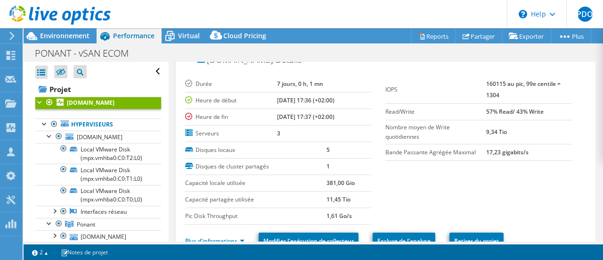
scroll to position [0, 0]
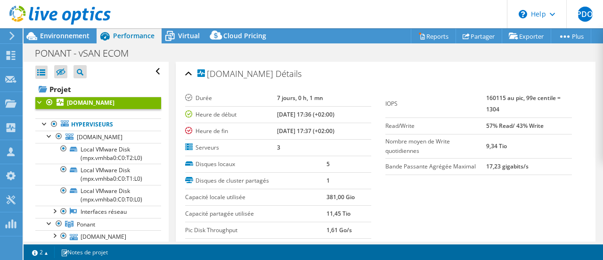
click at [187, 71] on div "eirv-ponant-witness.eolas-services.com Détails" at bounding box center [386, 74] width 402 height 20
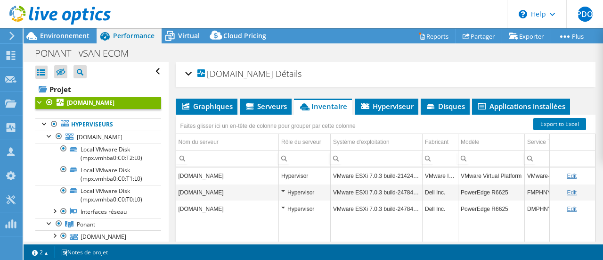
click at [187, 71] on div "eirv-ponant-witness.eolas-services.com Détails" at bounding box center [386, 74] width 402 height 20
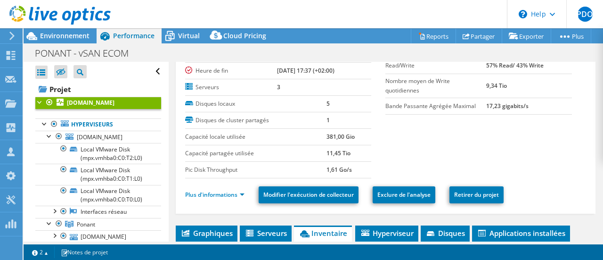
scroll to position [94, 0]
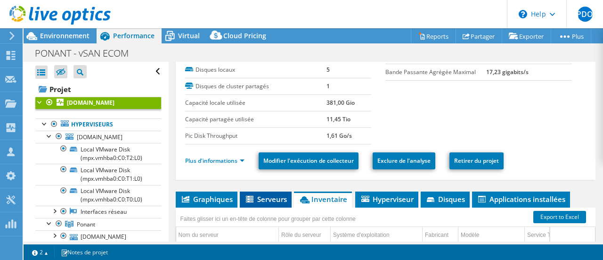
click at [261, 197] on span "Serveurs" at bounding box center [266, 198] width 42 height 9
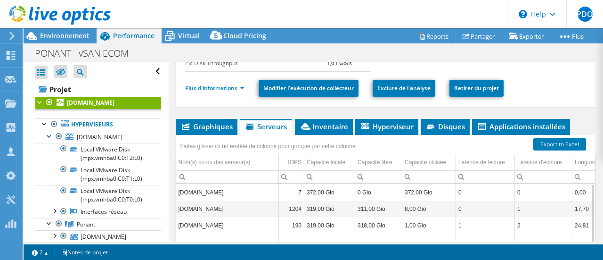
scroll to position [141, 0]
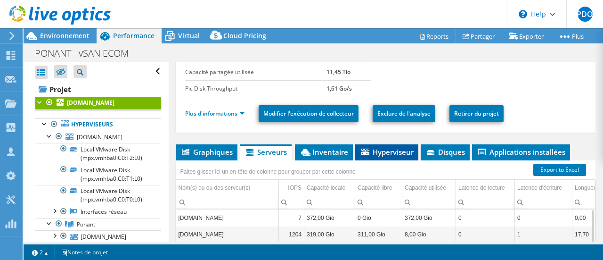
click at [382, 153] on span "Hyperviseur" at bounding box center [387, 151] width 54 height 9
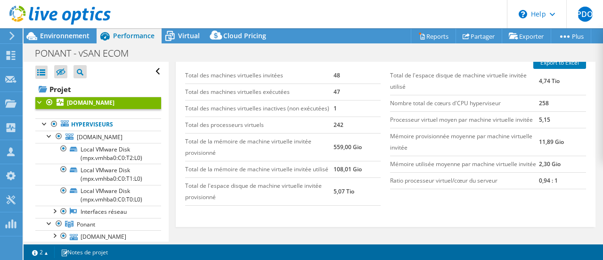
scroll to position [236, 0]
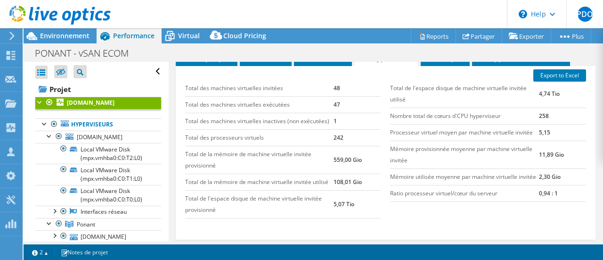
click at [12, 36] on icon at bounding box center [11, 36] width 7 height 8
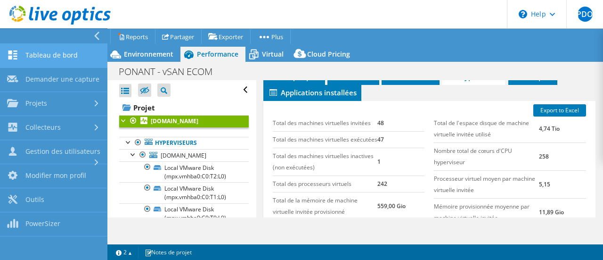
click at [60, 59] on link "Tableau de bord" at bounding box center [53, 56] width 107 height 24
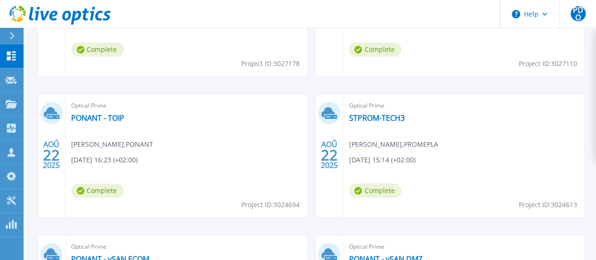
scroll to position [388, 0]
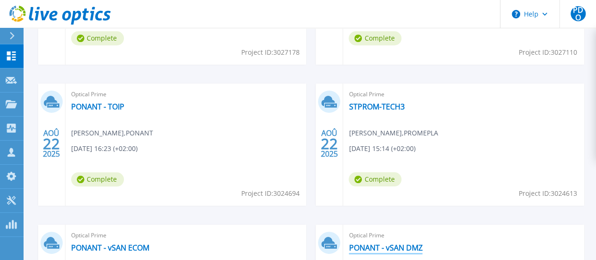
click at [422, 243] on link "PONANT - vSAN DMZ" at bounding box center [386, 247] width 74 height 9
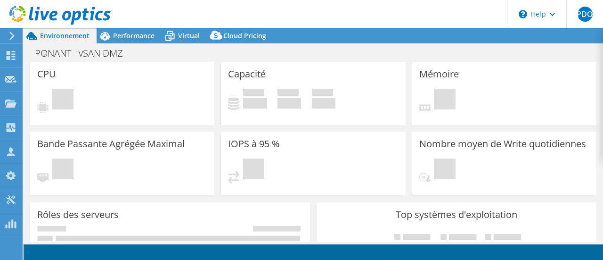
select select "USD"
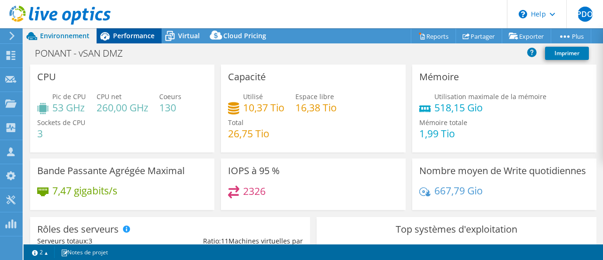
click at [127, 36] on span "Performance" at bounding box center [133, 35] width 41 height 9
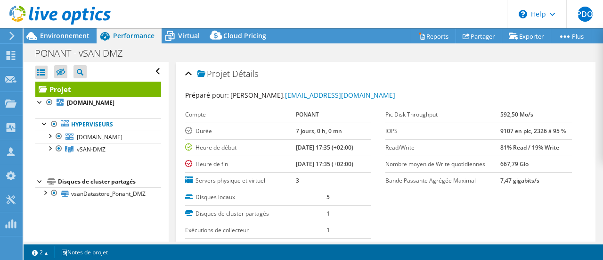
click at [9, 36] on icon at bounding box center [11, 36] width 7 height 8
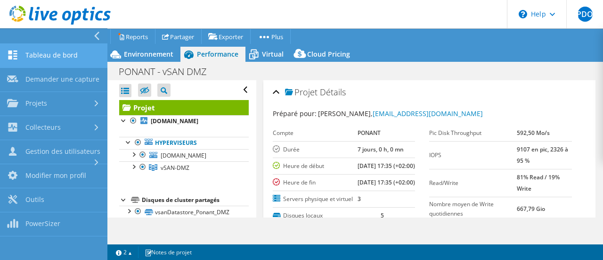
click at [38, 51] on link "Tableau de bord" at bounding box center [53, 56] width 107 height 24
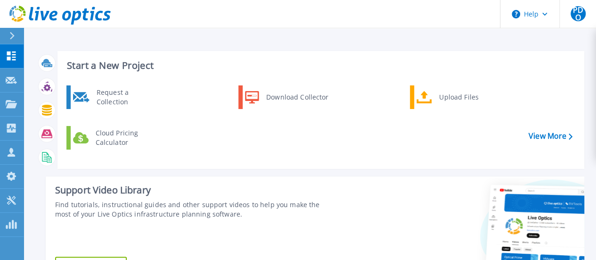
scroll to position [283, 0]
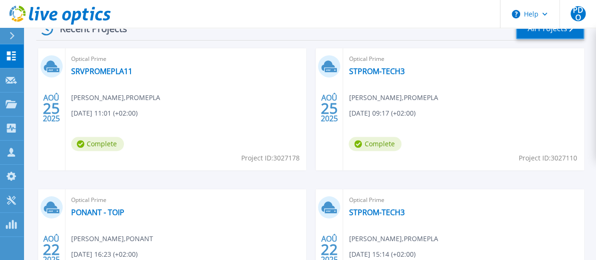
click at [530, 31] on link "All Projects" at bounding box center [550, 28] width 68 height 21
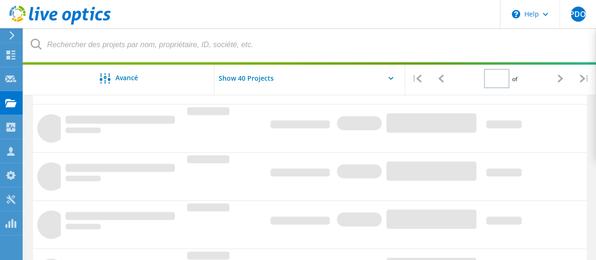
type input "1"
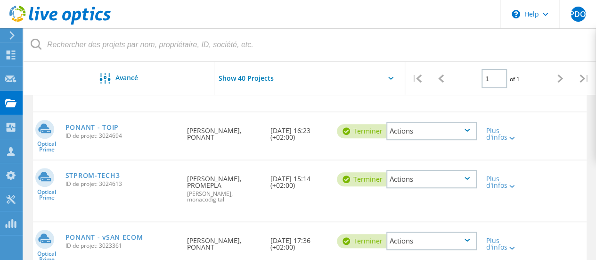
scroll to position [236, 0]
click at [98, 235] on link "PONANT - vSAN ECOM" at bounding box center [105, 237] width 78 height 7
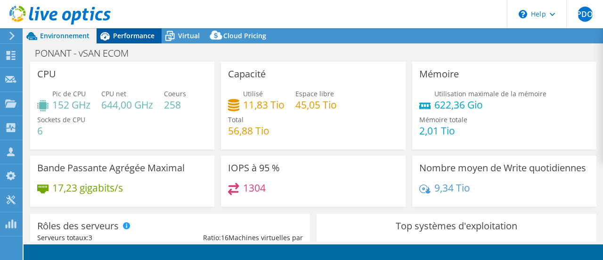
click at [123, 30] on div "Performance" at bounding box center [129, 35] width 65 height 15
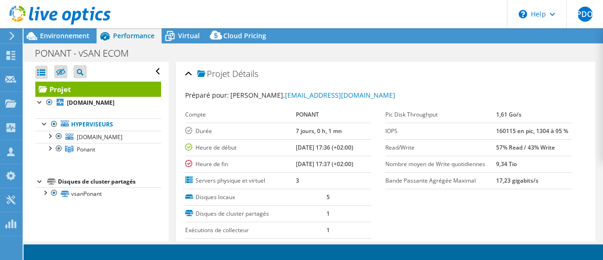
click at [122, 30] on div "Performance" at bounding box center [129, 35] width 65 height 15
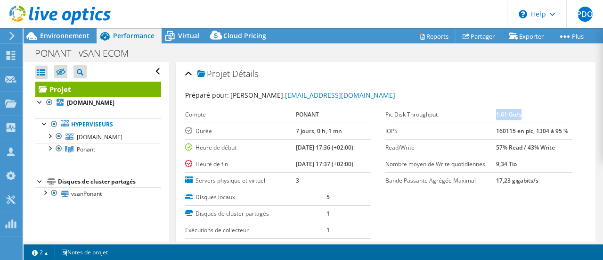
drag, startPoint x: 521, startPoint y: 112, endPoint x: 491, endPoint y: 115, distance: 29.9
click at [496, 115] on td "1,61 Go/s" at bounding box center [534, 115] width 76 height 16
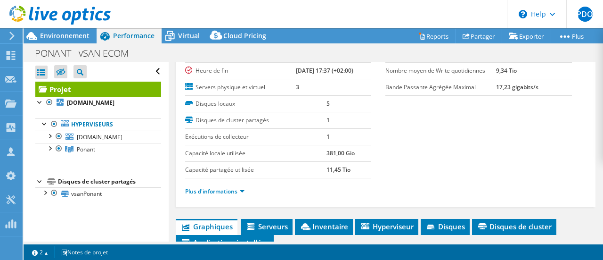
scroll to position [94, 0]
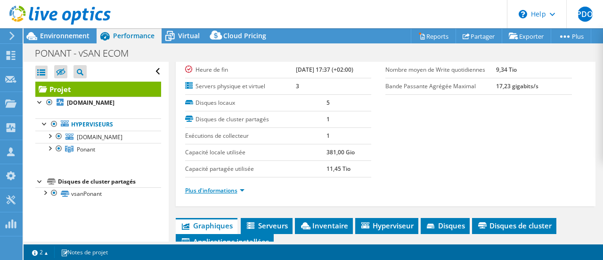
click at [235, 187] on link "Plus d'informations" at bounding box center [214, 190] width 59 height 8
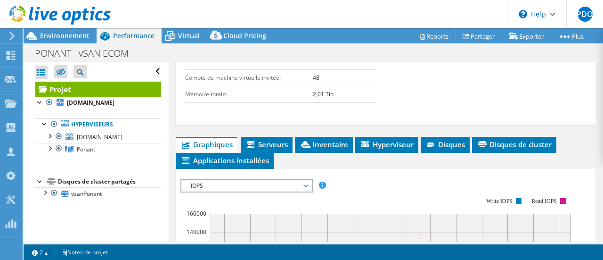
scroll to position [471, 0]
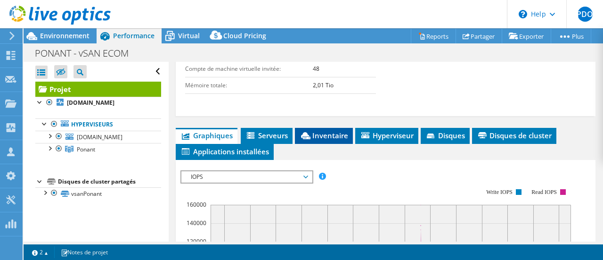
click at [323, 140] on span "Inventaire" at bounding box center [324, 135] width 49 height 9
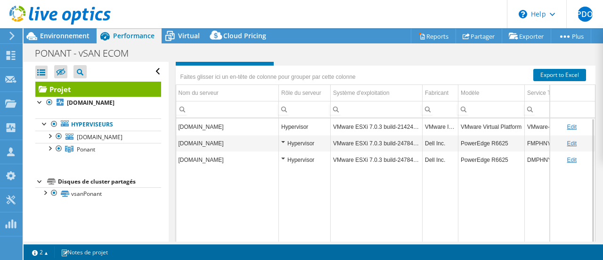
scroll to position [518, 0]
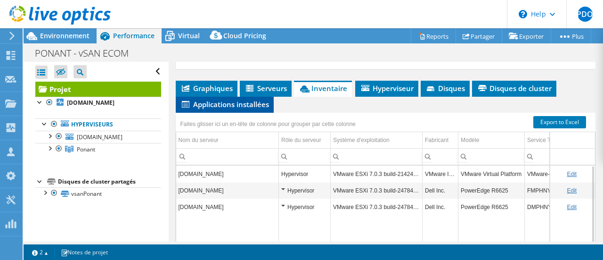
click at [242, 109] on span "Applications installées" at bounding box center [224, 103] width 89 height 9
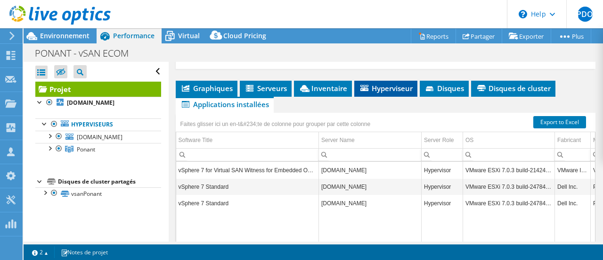
click at [381, 93] on span "Hyperviseur" at bounding box center [386, 87] width 54 height 9
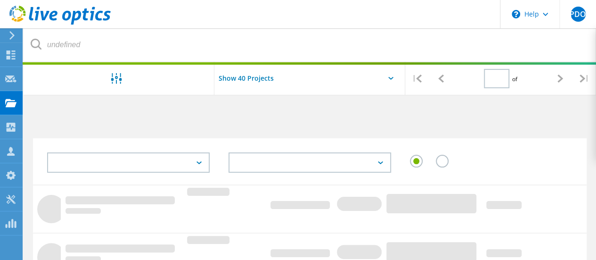
type input "1"
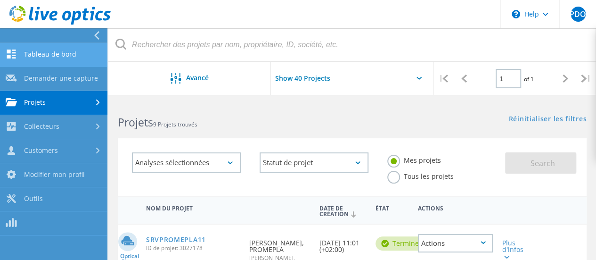
click at [46, 50] on link "Tableau de bord" at bounding box center [53, 55] width 107 height 24
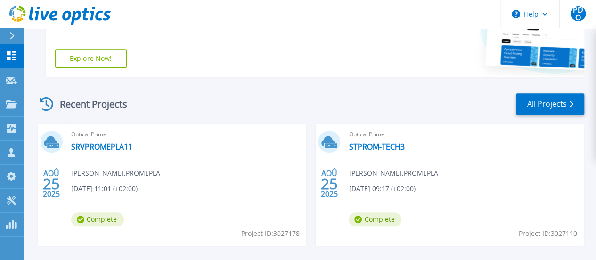
scroll to position [236, 0]
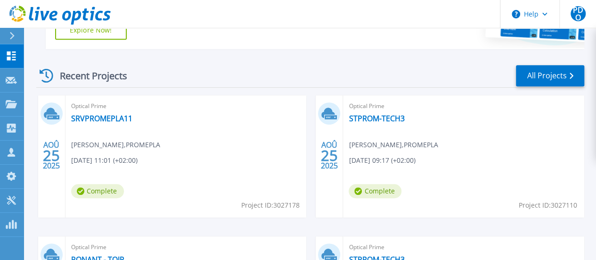
click at [124, 254] on link "PONANT - TOIP" at bounding box center [97, 258] width 53 height 9
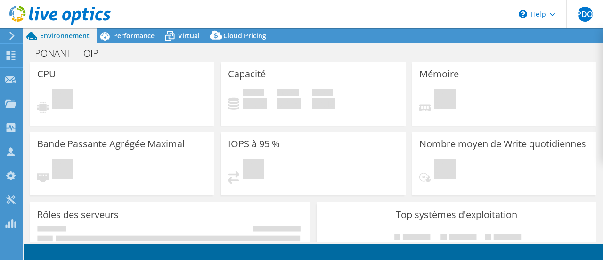
select select "USD"
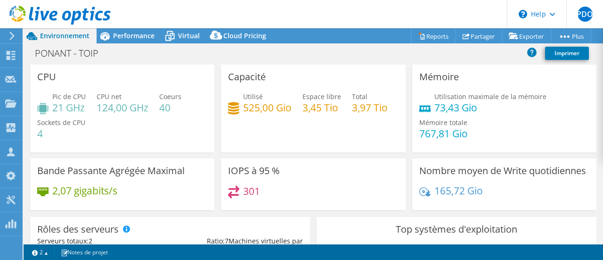
click at [491, 137] on div "Utilisation maximale de la mémoire 73,43 Gio Mémoire totale 767,81 Gio" at bounding box center [504, 119] width 170 height 57
click at [126, 38] on span "Performance" at bounding box center [133, 35] width 41 height 9
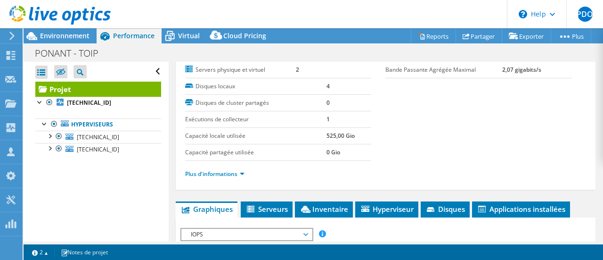
scroll to position [141, 0]
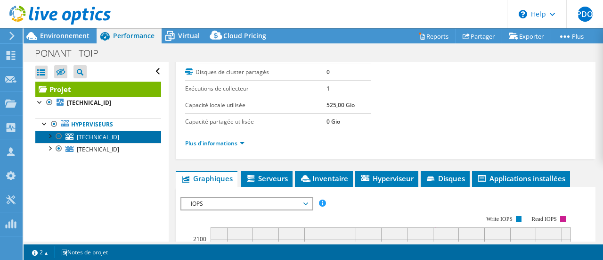
click at [81, 139] on span "[TECHNICAL_ID]" at bounding box center [98, 137] width 42 height 8
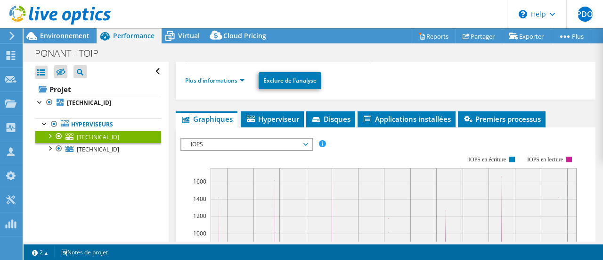
click at [217, 73] on ul "Plus d'informations Exclure de l'analyse" at bounding box center [385, 79] width 401 height 19
click at [215, 81] on link "Plus d'informations" at bounding box center [214, 80] width 59 height 8
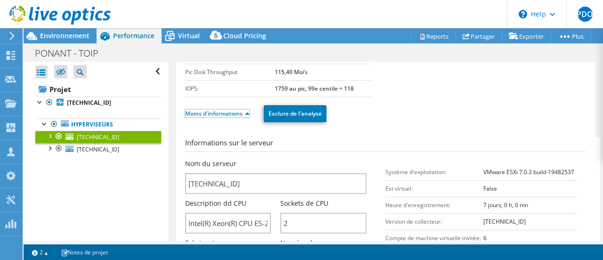
scroll to position [47, 0]
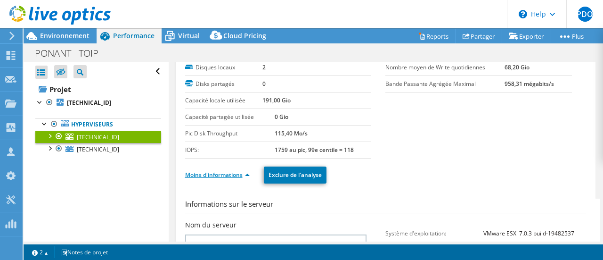
click at [208, 172] on link "Moins d'informations" at bounding box center [217, 175] width 65 height 8
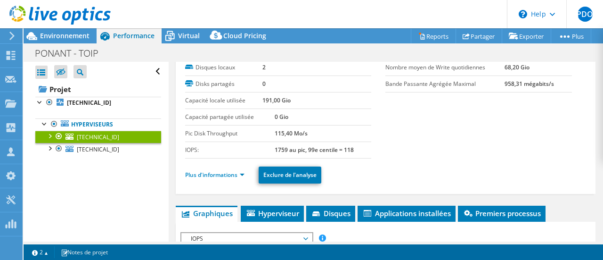
click at [9, 36] on icon at bounding box center [11, 36] width 7 height 8
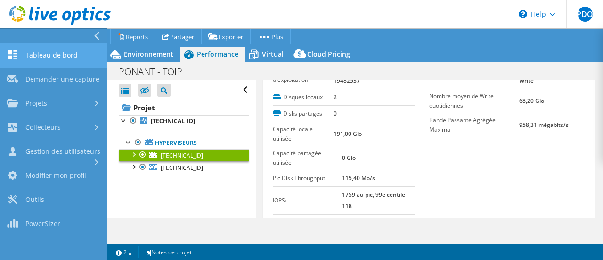
click at [61, 54] on link "Tableau de bord" at bounding box center [53, 56] width 107 height 24
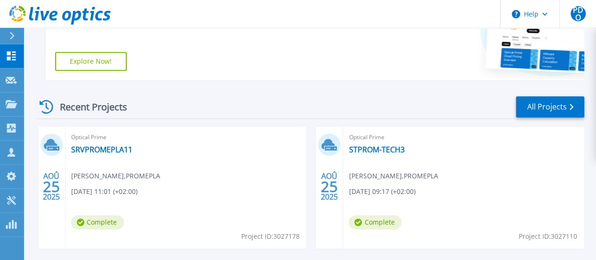
scroll to position [283, 0]
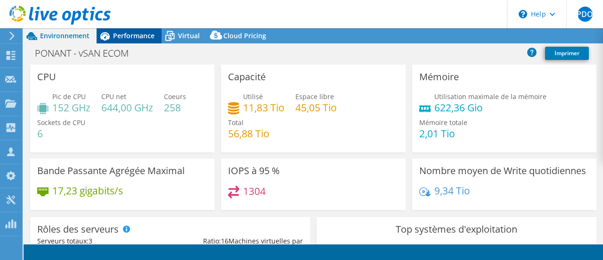
click at [136, 31] on span "Performance" at bounding box center [133, 35] width 41 height 9
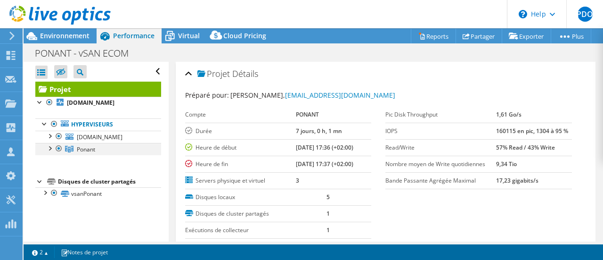
click at [50, 152] on div at bounding box center [49, 147] width 9 height 9
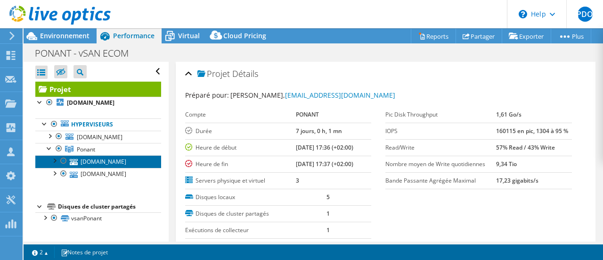
click at [112, 167] on link "[DOMAIN_NAME]" at bounding box center [98, 161] width 126 height 12
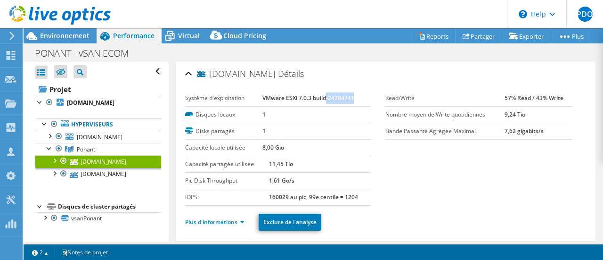
drag, startPoint x: 351, startPoint y: 95, endPoint x: 324, endPoint y: 95, distance: 26.4
click at [324, 95] on b "VMware ESXi 7.0.3 build-24784741" at bounding box center [309, 98] width 92 height 8
click at [439, 168] on section "Système d'exploitation VMware ESXi 7.0.3 build-24784741 Disques locaux 1 Disks …" at bounding box center [386, 147] width 402 height 115
click at [7, 38] on div at bounding box center [10, 36] width 10 height 8
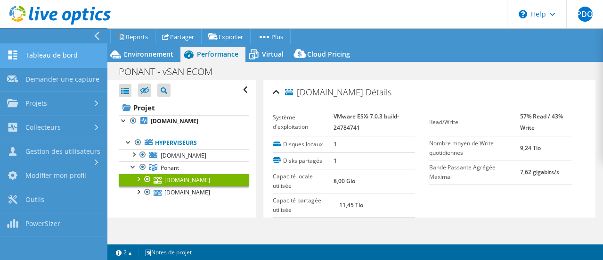
click at [48, 55] on link "Tableau de bord" at bounding box center [53, 56] width 107 height 24
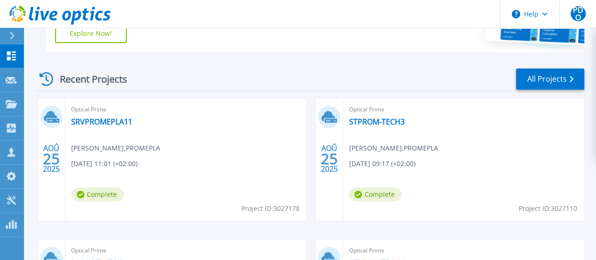
scroll to position [283, 0]
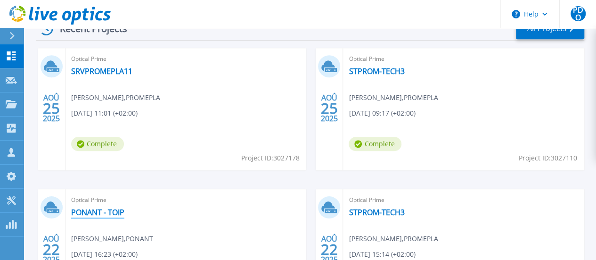
click at [124, 207] on link "PONANT - TOIP" at bounding box center [97, 211] width 53 height 9
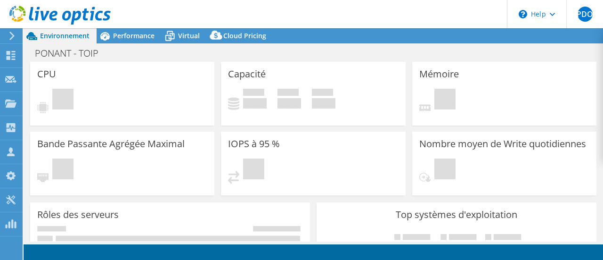
select select "USD"
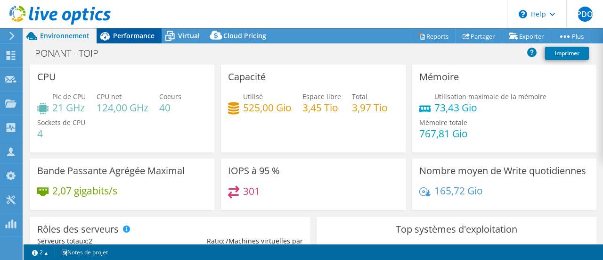
click at [133, 36] on span "Performance" at bounding box center [133, 35] width 41 height 9
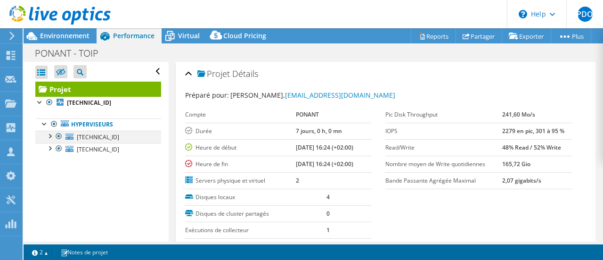
click at [62, 135] on div at bounding box center [58, 136] width 9 height 11
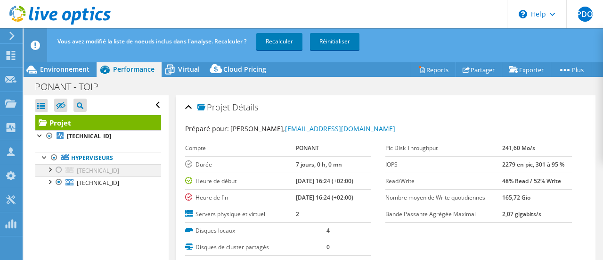
click at [50, 170] on div at bounding box center [49, 168] width 9 height 9
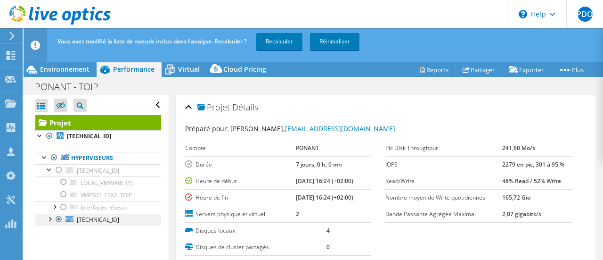
click at [48, 220] on div at bounding box center [49, 217] width 9 height 9
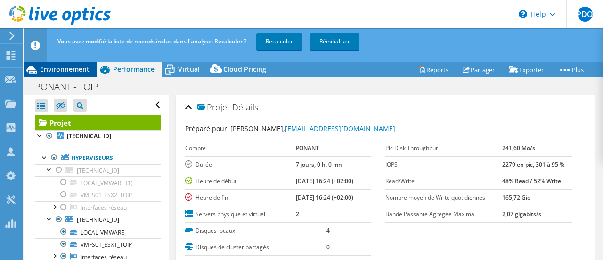
click at [67, 71] on span "Environnement" at bounding box center [64, 69] width 49 height 9
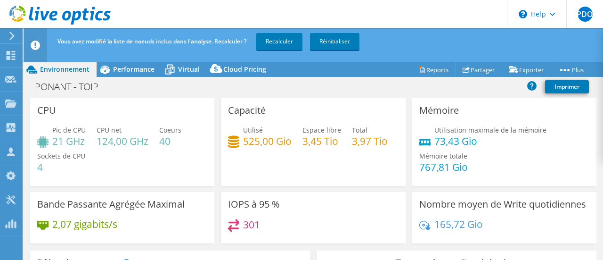
click at [323, 156] on div "Utilisé 525,00 Gio Espace libre 3,45 Tio Total 3,97 Tio" at bounding box center [313, 140] width 170 height 31
click at [186, 68] on span "Virtual" at bounding box center [189, 69] width 22 height 9
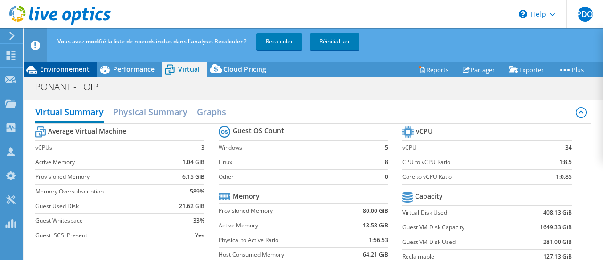
click at [68, 67] on span "Environnement" at bounding box center [64, 69] width 49 height 9
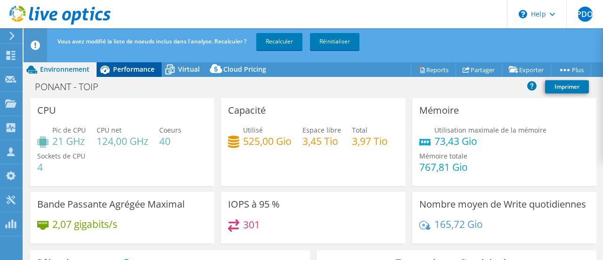
drag, startPoint x: 131, startPoint y: 67, endPoint x: 142, endPoint y: 69, distance: 11.1
click at [131, 67] on span "Performance" at bounding box center [133, 69] width 41 height 9
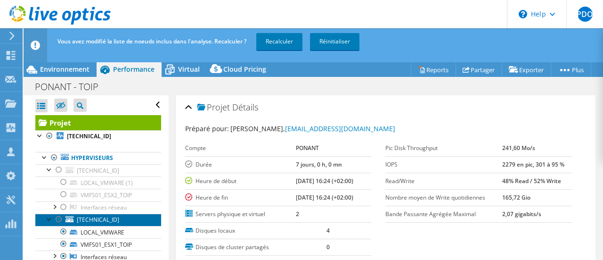
click at [103, 220] on span "[TECHNICAL_ID]" at bounding box center [98, 219] width 42 height 8
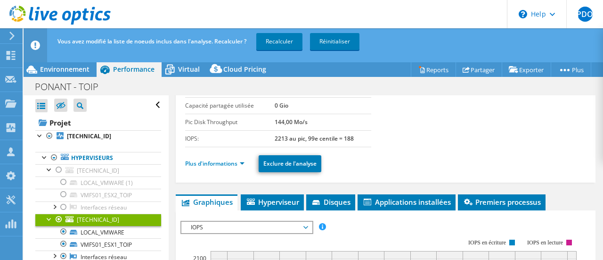
scroll to position [94, 0]
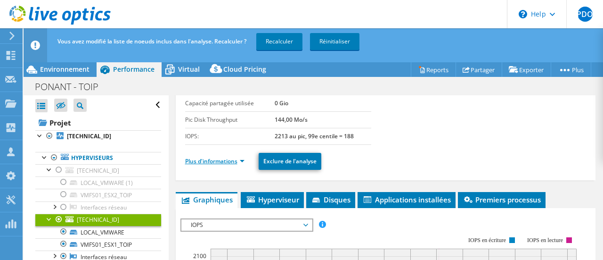
click at [211, 162] on link "Plus d'informations" at bounding box center [214, 161] width 59 height 8
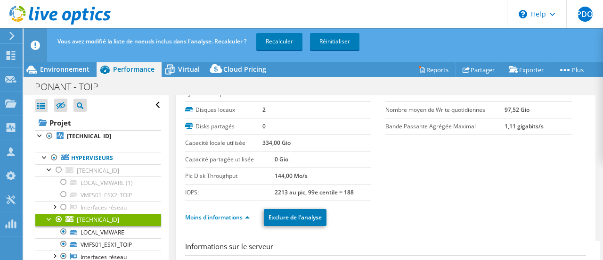
scroll to position [0, 0]
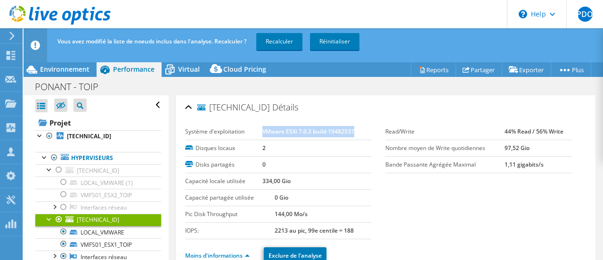
drag, startPoint x: 353, startPoint y: 129, endPoint x: 261, endPoint y: 131, distance: 91.5
click at [263, 131] on td "VMware ESXi 7.0.3 build-19482537" at bounding box center [317, 131] width 109 height 16
copy b "VMware ESXi 7.0.3 build-19482537"
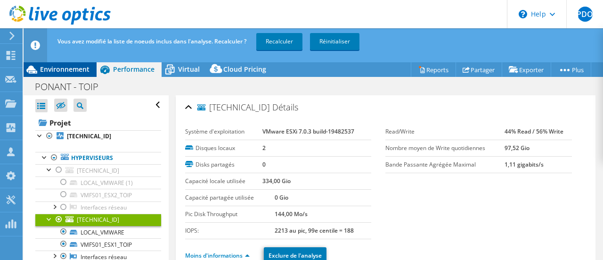
click at [63, 72] on span "Environnement" at bounding box center [64, 69] width 49 height 9
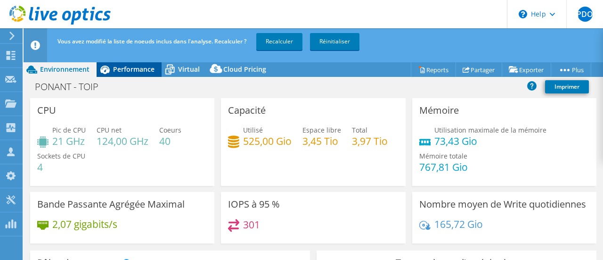
drag, startPoint x: 127, startPoint y: 69, endPoint x: 141, endPoint y: 70, distance: 14.2
click at [127, 69] on span "Performance" at bounding box center [133, 69] width 41 height 9
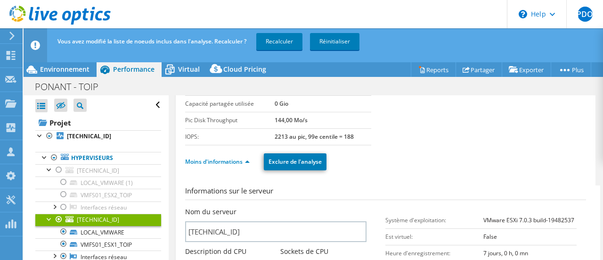
scroll to position [47, 0]
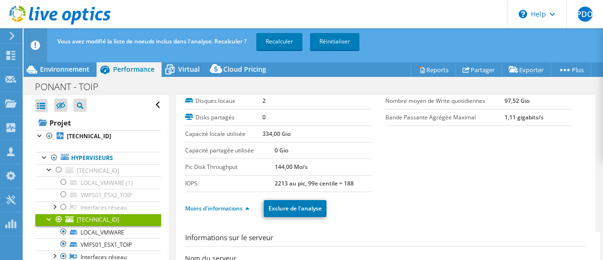
click at [280, 181] on b "2213 au pic, 99e centile = 188" at bounding box center [314, 183] width 79 height 8
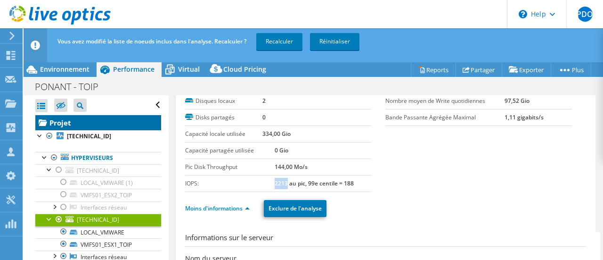
click at [69, 128] on link "Projet" at bounding box center [98, 122] width 126 height 15
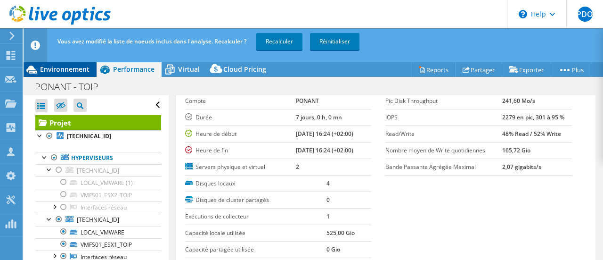
drag, startPoint x: 54, startPoint y: 69, endPoint x: 74, endPoint y: 71, distance: 19.4
click at [54, 69] on span "Environnement" at bounding box center [64, 69] width 49 height 9
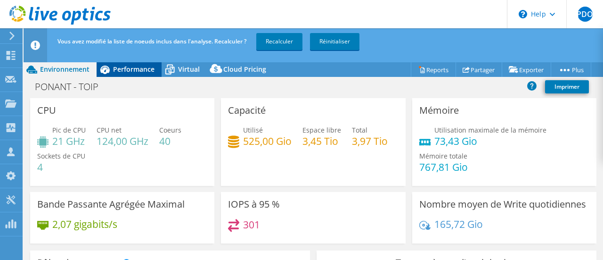
click at [135, 70] on span "Performance" at bounding box center [133, 69] width 41 height 9
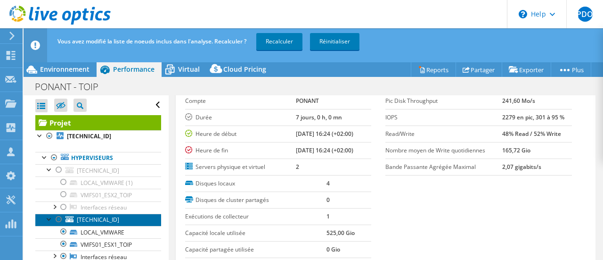
click at [107, 221] on span "10.80.6.101" at bounding box center [98, 219] width 42 height 8
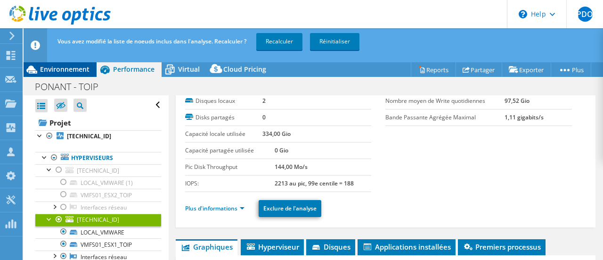
click at [66, 66] on span "Environnement" at bounding box center [64, 69] width 49 height 9
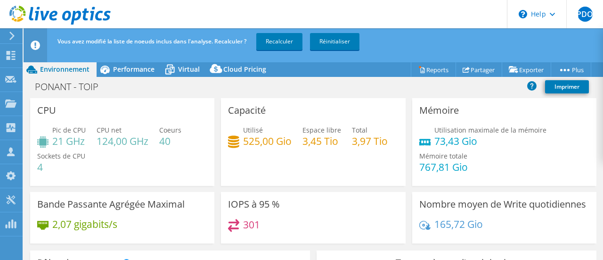
click at [75, 70] on span "Environnement" at bounding box center [64, 69] width 49 height 9
click at [133, 68] on span "Performance" at bounding box center [133, 69] width 41 height 9
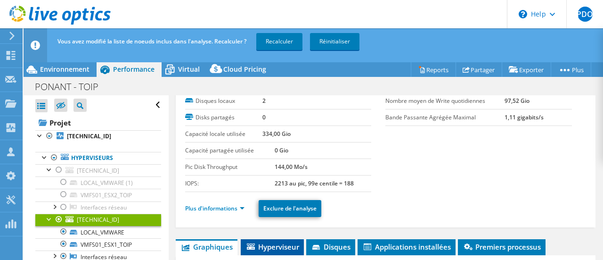
click at [276, 243] on span "Hyperviseur" at bounding box center [273, 246] width 54 height 9
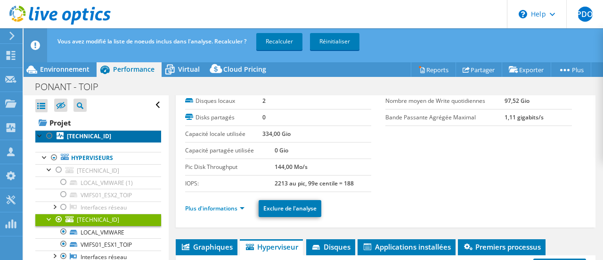
click at [82, 131] on link "10.80.6.102" at bounding box center [98, 136] width 126 height 12
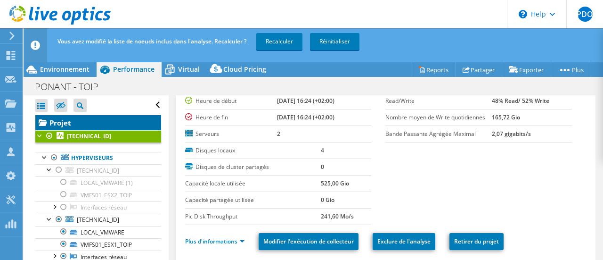
click at [79, 123] on link "Projet" at bounding box center [98, 122] width 126 height 15
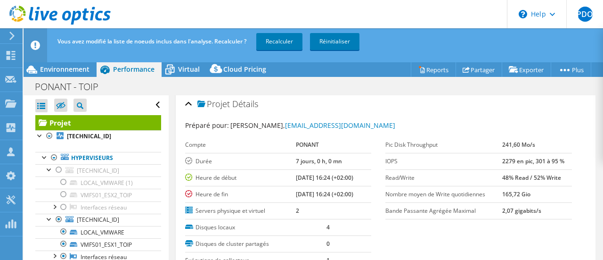
scroll to position [0, 0]
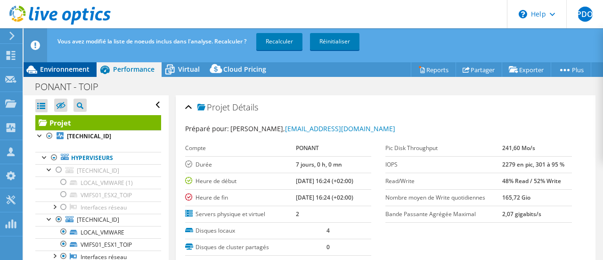
click at [69, 68] on span "Environnement" at bounding box center [64, 69] width 49 height 9
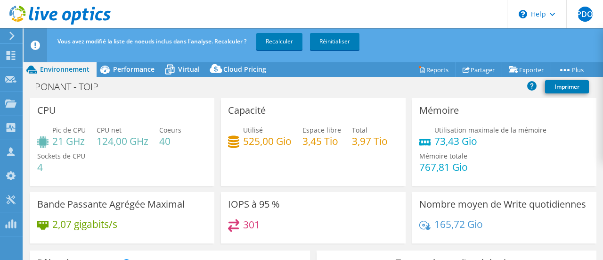
click at [442, 51] on div "Vous avez modifié la liste de noeuds inclus dans l'analyse. Recalculer ? Recalc…" at bounding box center [330, 41] width 551 height 26
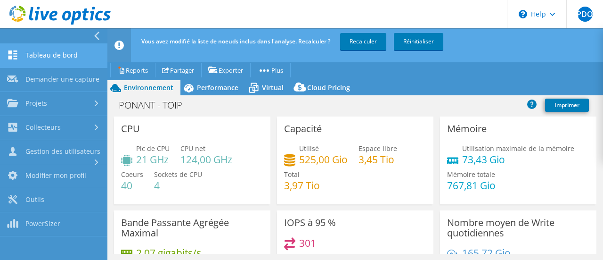
click at [62, 63] on link "Tableau de bord" at bounding box center [53, 56] width 107 height 24
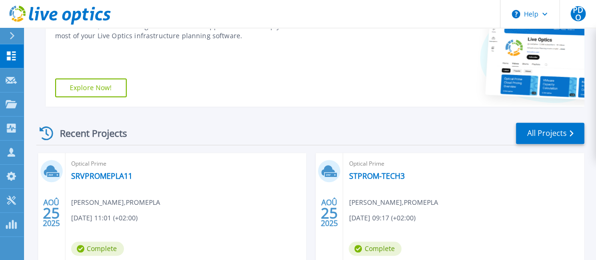
scroll to position [200, 0]
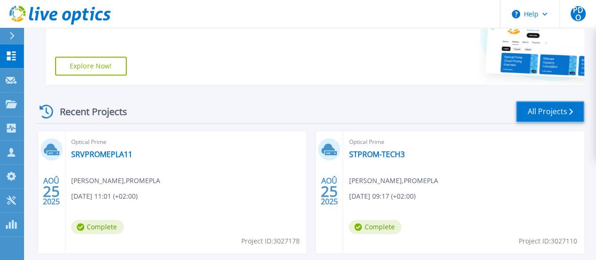
click at [545, 111] on link "All Projects" at bounding box center [550, 111] width 68 height 21
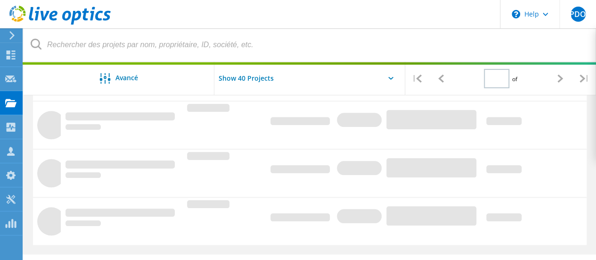
type input "1"
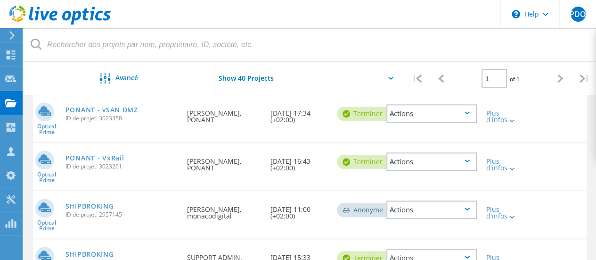
scroll to position [347, 0]
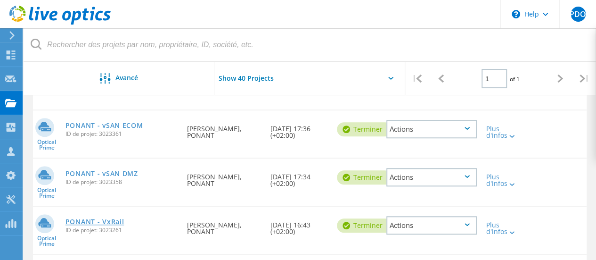
click at [106, 220] on link "PONANT - VxRail" at bounding box center [95, 221] width 59 height 7
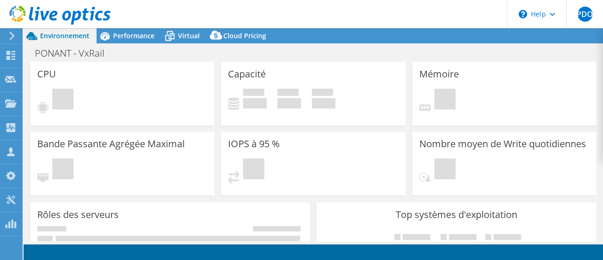
select select "USD"
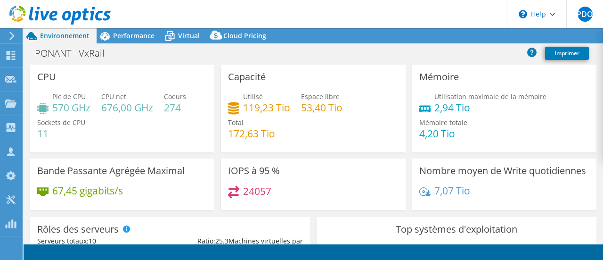
click at [189, 120] on div "Pic de CPU 570 GHz CPU net 676,00 GHz Coeurs 274 Sockets de CPU 11" at bounding box center [122, 119] width 170 height 57
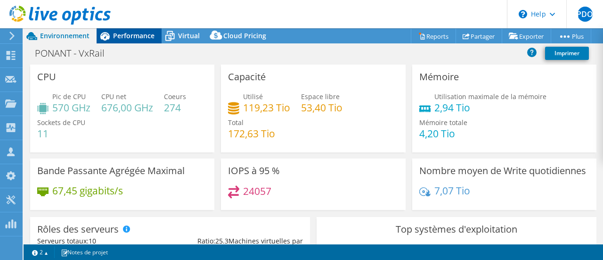
drag, startPoint x: 130, startPoint y: 32, endPoint x: 135, endPoint y: 32, distance: 5.2
click at [130, 32] on span "Performance" at bounding box center [133, 35] width 41 height 9
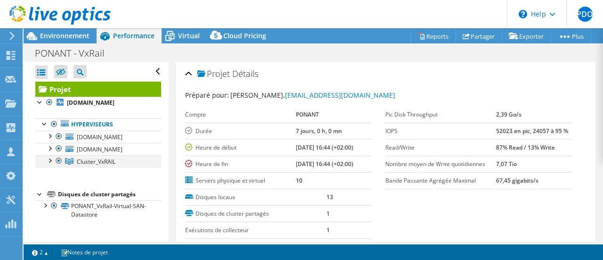
click at [49, 164] on div at bounding box center [49, 159] width 9 height 9
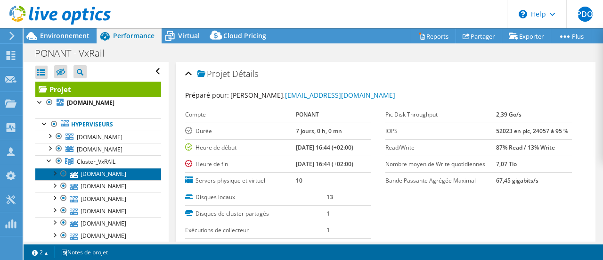
click at [90, 180] on link "[DOMAIN_NAME]" at bounding box center [98, 174] width 126 height 12
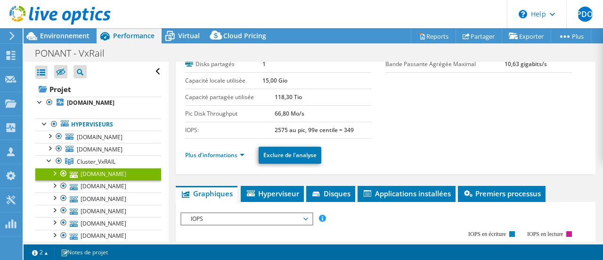
scroll to position [94, 0]
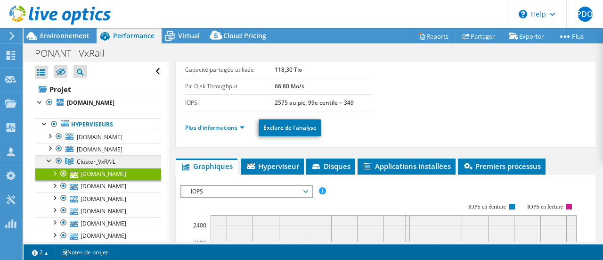
click at [88, 165] on span "Cluster_VxRAIL" at bounding box center [96, 161] width 39 height 8
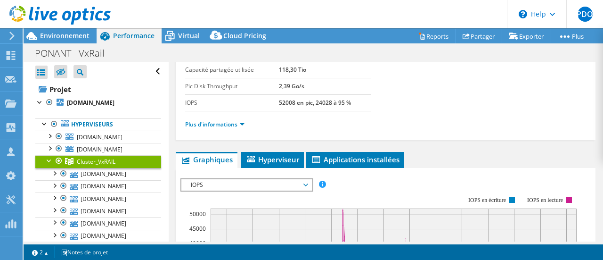
scroll to position [0, 0]
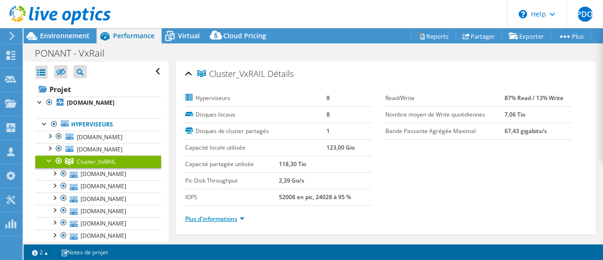
drag, startPoint x: 211, startPoint y: 215, endPoint x: 229, endPoint y: 213, distance: 17.5
click at [211, 215] on link "Plus d'informations" at bounding box center [214, 218] width 59 height 8
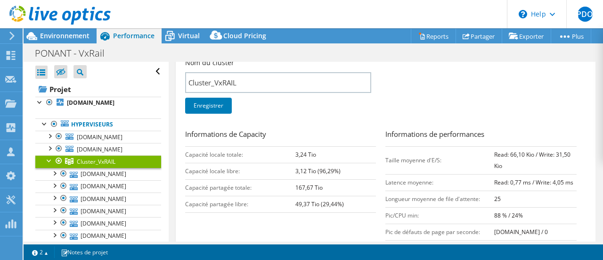
scroll to position [189, 0]
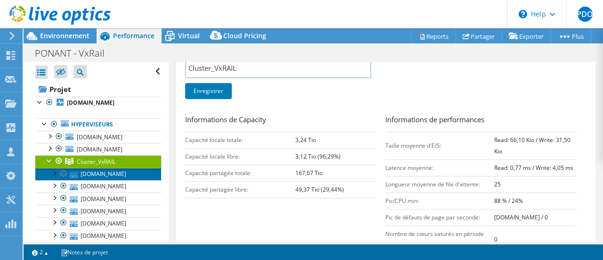
click at [74, 180] on link "[DOMAIN_NAME]" at bounding box center [98, 174] width 126 height 12
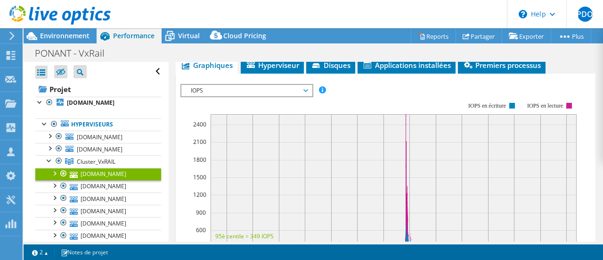
scroll to position [101, 0]
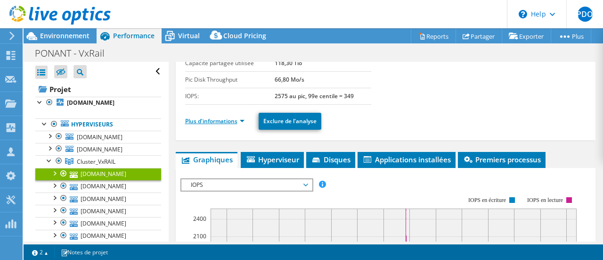
click at [225, 119] on link "Plus d'informations" at bounding box center [214, 121] width 59 height 8
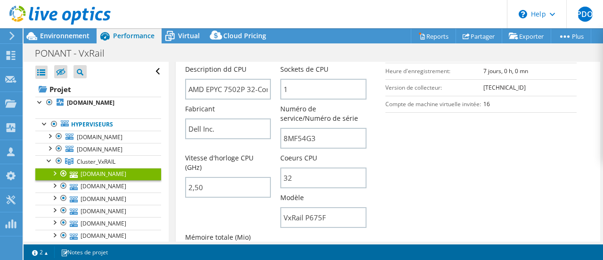
scroll to position [289, 0]
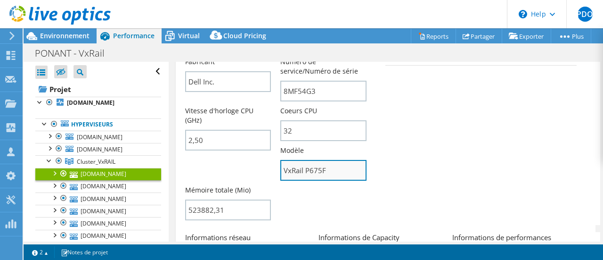
click at [325, 174] on input "VxRail P675F" at bounding box center [323, 170] width 86 height 21
drag, startPoint x: 333, startPoint y: 171, endPoint x: 173, endPoint y: 165, distance: 159.9
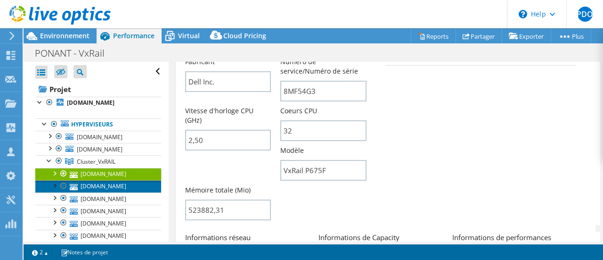
click at [109, 192] on link "[DOMAIN_NAME]" at bounding box center [98, 186] width 126 height 12
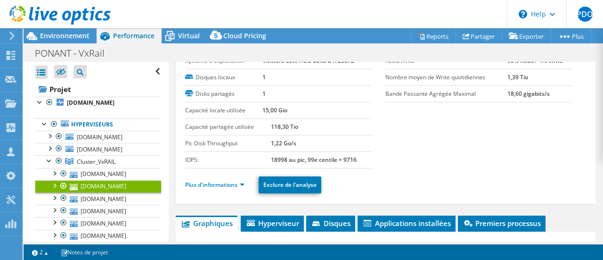
scroll to position [0, 0]
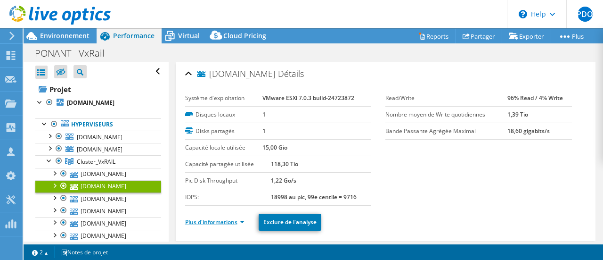
click at [213, 221] on link "Plus d'informations" at bounding box center [214, 222] width 59 height 8
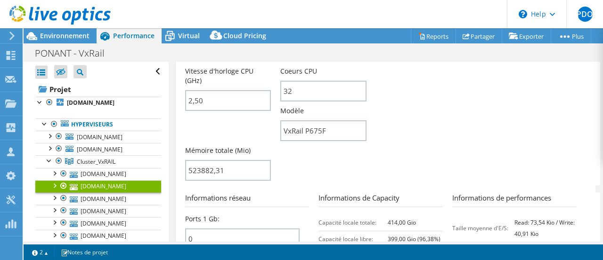
scroll to position [330, 0]
click at [422, 115] on section "Informations sur le serveur Nom du serveur [DOMAIN_NAME] Description dd CPU AMD…" at bounding box center [388, 50] width 406 height 269
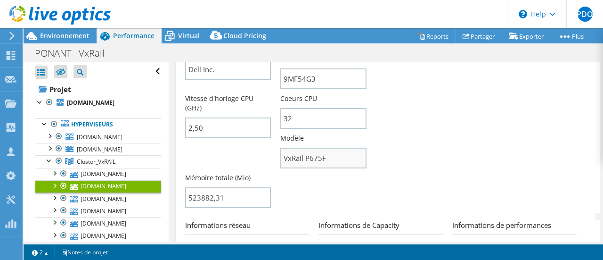
scroll to position [283, 0]
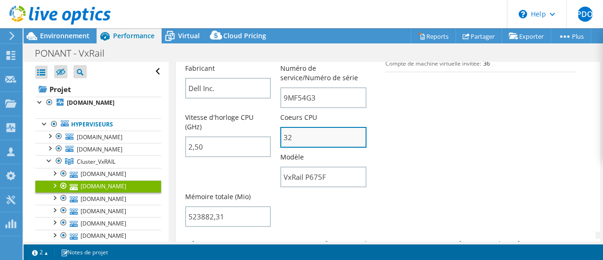
click at [305, 137] on input "32" at bounding box center [323, 137] width 86 height 21
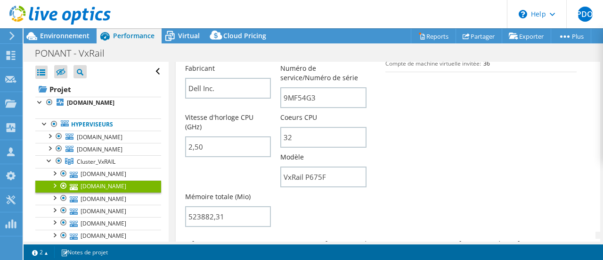
click at [480, 140] on section "Informations sur le serveur Nom du serveur [DOMAIN_NAME] Description dd CPU AMD…" at bounding box center [388, 97] width 406 height 269
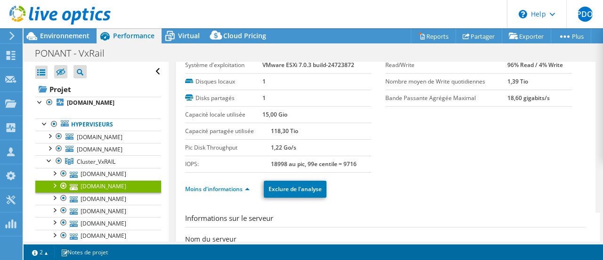
scroll to position [0, 0]
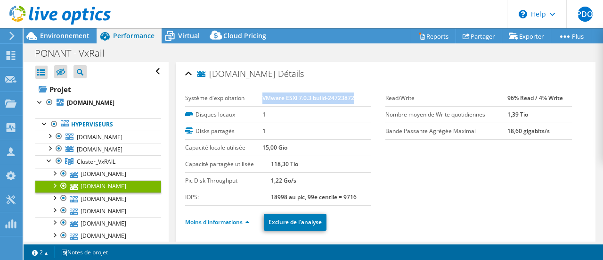
drag, startPoint x: 358, startPoint y: 98, endPoint x: 261, endPoint y: 98, distance: 96.6
click at [263, 98] on td "VMware ESXi 7.0.3 build-24723872" at bounding box center [317, 98] width 109 height 16
copy b "VMware ESXi 7.0.3 build-24723872"
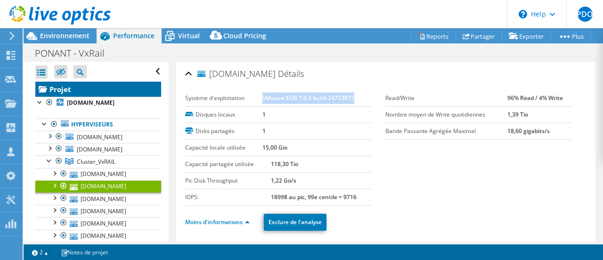
drag, startPoint x: 63, startPoint y: 85, endPoint x: 70, endPoint y: 88, distance: 7.8
click at [63, 85] on link "Projet" at bounding box center [98, 89] width 126 height 15
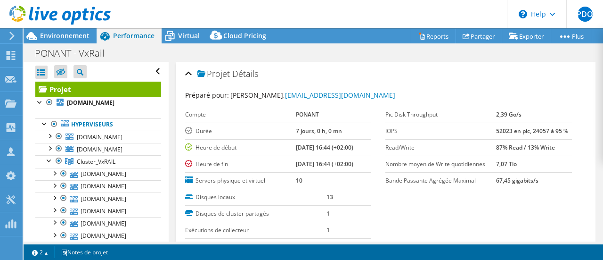
click at [533, 129] on b "52023 en pic, 24057 à 95 %" at bounding box center [532, 131] width 72 height 8
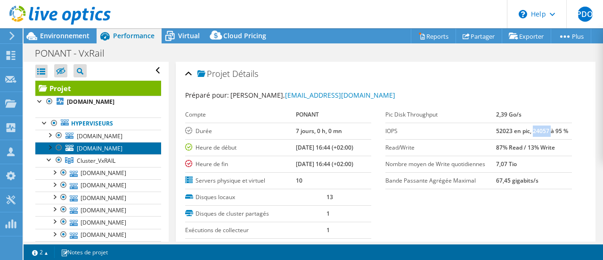
click at [97, 149] on span "[DOMAIN_NAME]" at bounding box center [100, 148] width 46 height 8
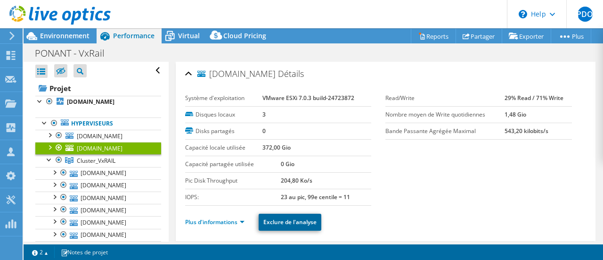
click at [288, 215] on link "Exclure de l'analyse" at bounding box center [290, 221] width 63 height 17
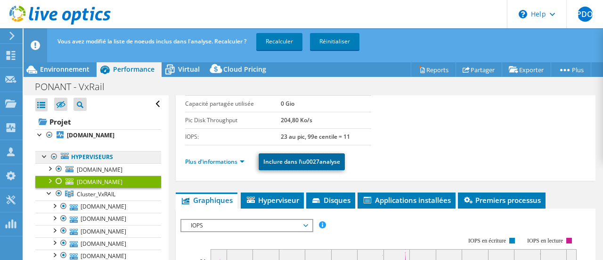
scroll to position [94, 0]
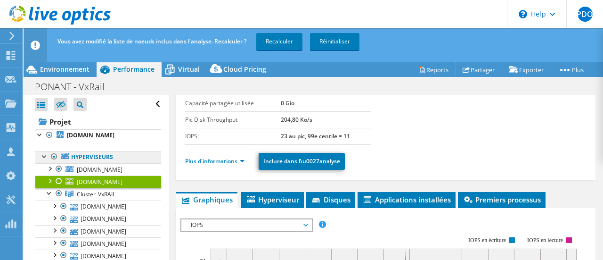
click at [103, 157] on link "Hyperviseurs" at bounding box center [98, 157] width 126 height 12
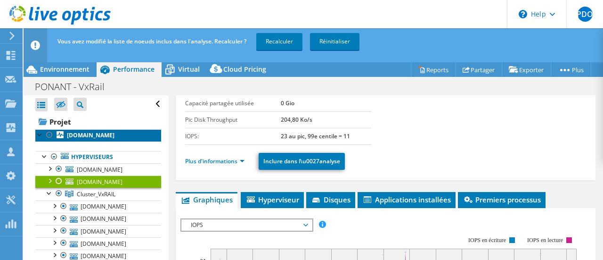
click at [75, 138] on b "[DOMAIN_NAME]" at bounding box center [91, 135] width 48 height 8
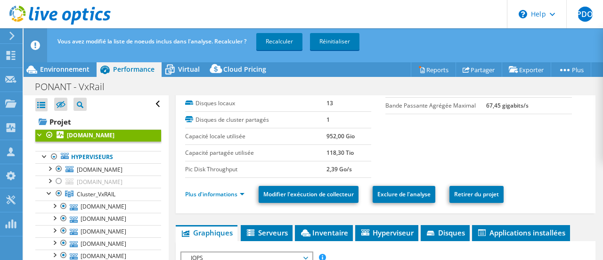
scroll to position [95, 0]
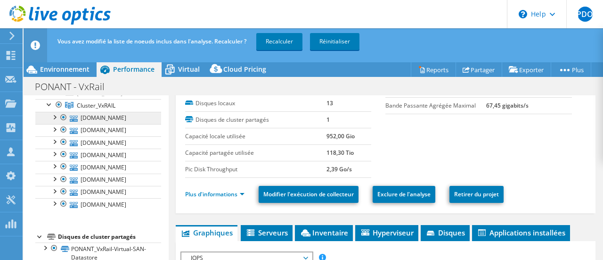
drag, startPoint x: 89, startPoint y: 108, endPoint x: 107, endPoint y: 116, distance: 20.7
click at [89, 108] on span "Cluster_VxRAIL" at bounding box center [96, 105] width 39 height 8
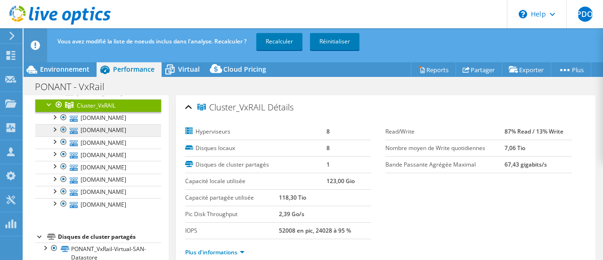
scroll to position [1, 0]
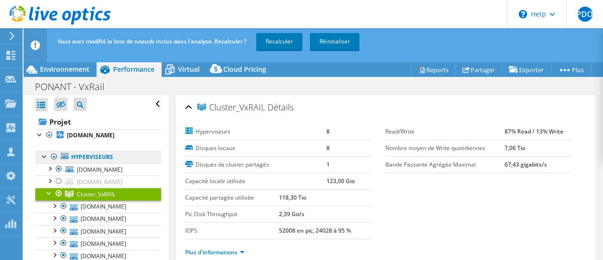
click at [85, 160] on link "Hyperviseurs" at bounding box center [98, 157] width 126 height 12
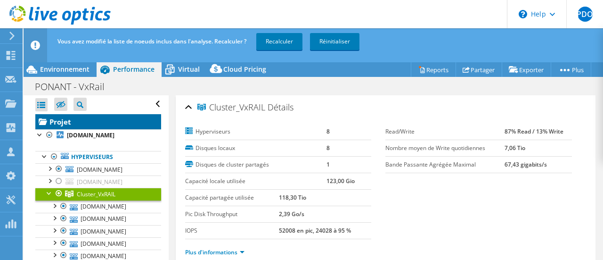
click at [63, 122] on link "Projet" at bounding box center [98, 121] width 126 height 15
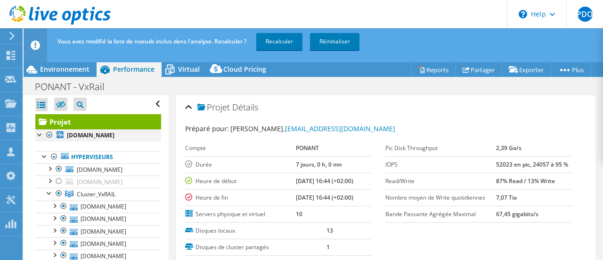
click at [35, 137] on div at bounding box center [39, 133] width 9 height 9
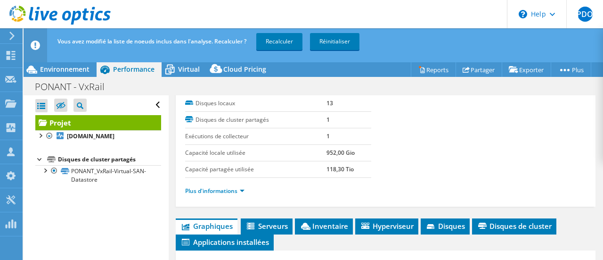
scroll to position [141, 0]
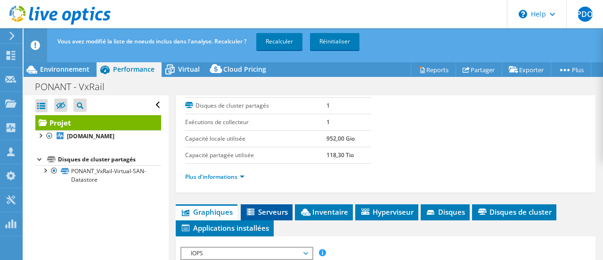
click at [259, 209] on span "Serveurs" at bounding box center [267, 211] width 42 height 9
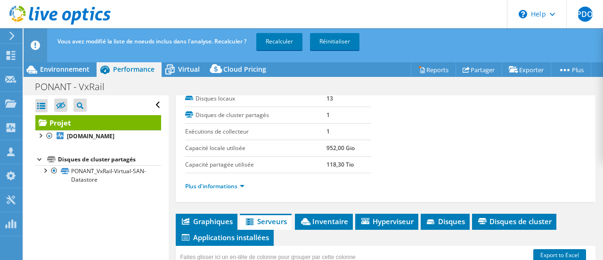
scroll to position [226, 0]
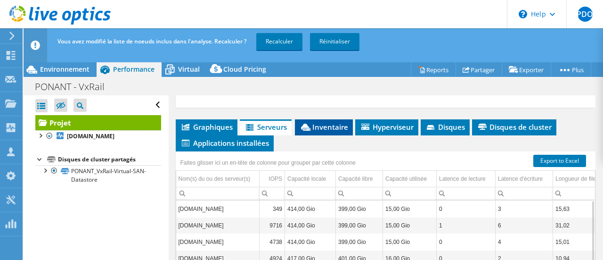
click at [330, 127] on span "Inventaire" at bounding box center [324, 126] width 49 height 9
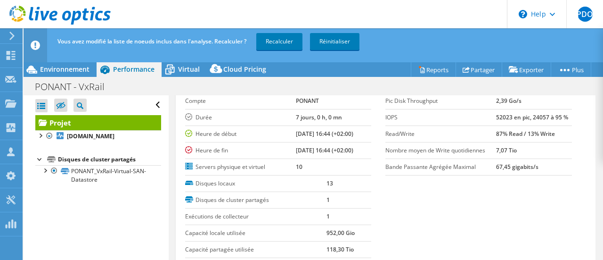
scroll to position [0, 0]
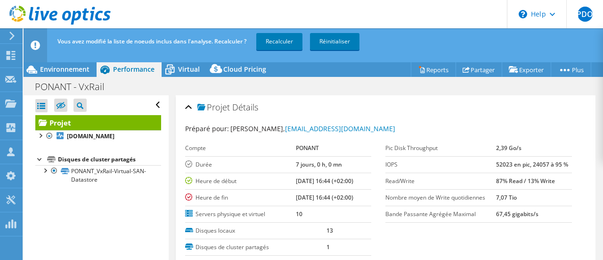
click at [498, 163] on b "52023 en pic, 24057 à 95 %" at bounding box center [532, 164] width 72 height 8
copy b "52023"
click at [74, 70] on span "Environnement" at bounding box center [64, 69] width 49 height 9
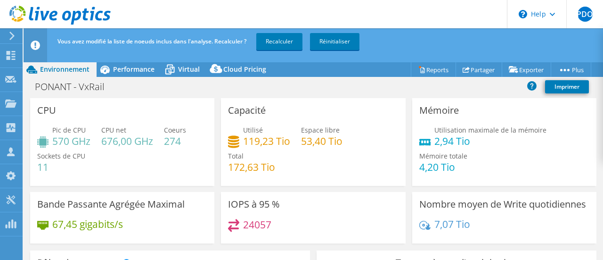
drag, startPoint x: 300, startPoint y: 214, endPoint x: 293, endPoint y: 181, distance: 33.3
click at [300, 214] on div "IOPS à 95 % 24057" at bounding box center [313, 217] width 184 height 51
click at [134, 70] on span "Performance" at bounding box center [133, 69] width 41 height 9
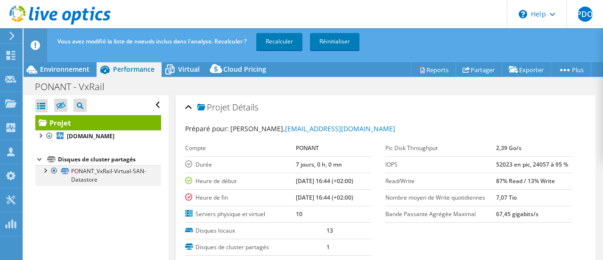
click at [46, 172] on div at bounding box center [44, 169] width 9 height 9
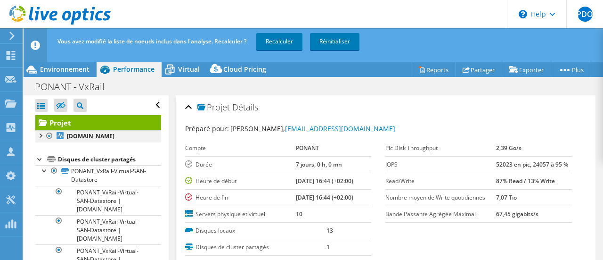
click at [41, 136] on div at bounding box center [39, 134] width 9 height 9
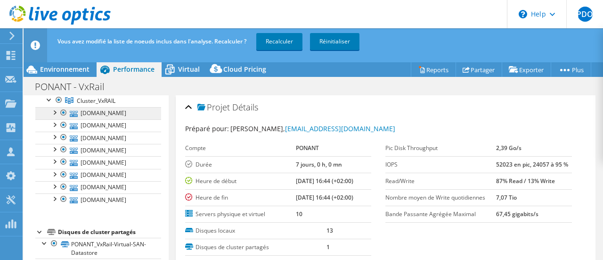
scroll to position [47, 0]
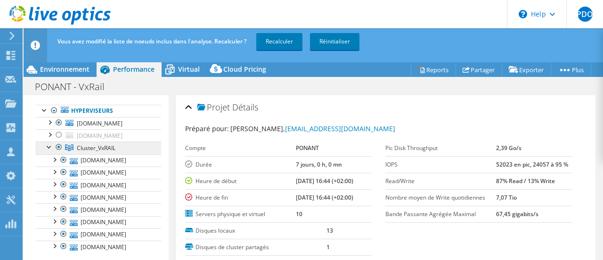
click at [95, 152] on span "Cluster_VxRAIL" at bounding box center [96, 148] width 39 height 8
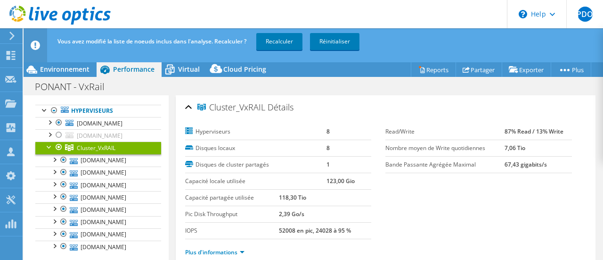
click at [410, 209] on section "Hyperviseurs 8 Disques locaux 8 Disques de cluster partagés 1 Capacité locale u…" at bounding box center [386, 194] width 402 height 142
click at [182, 73] on span "Virtual" at bounding box center [189, 69] width 22 height 9
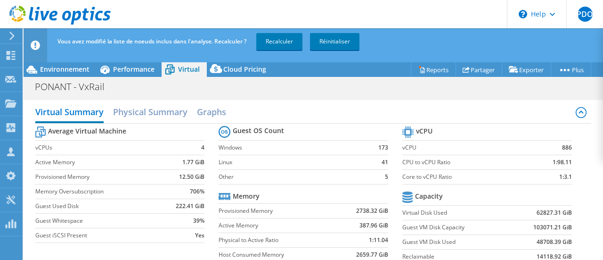
select select "USD"
click at [125, 69] on span "Performance" at bounding box center [133, 69] width 41 height 9
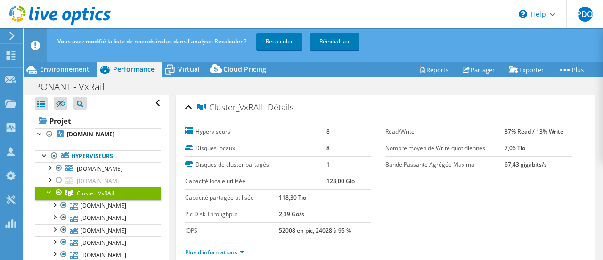
scroll to position [0, 0]
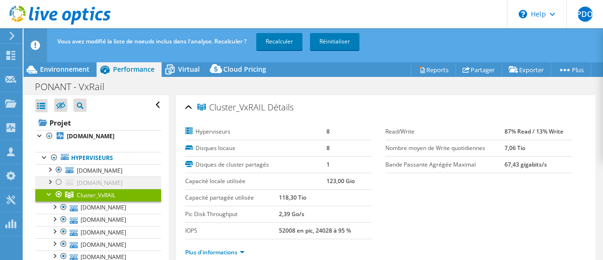
click at [51, 181] on div at bounding box center [49, 180] width 9 height 9
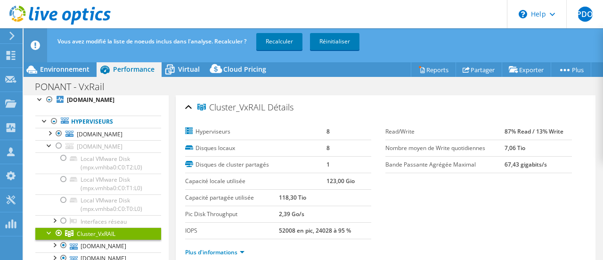
scroll to position [35, 0]
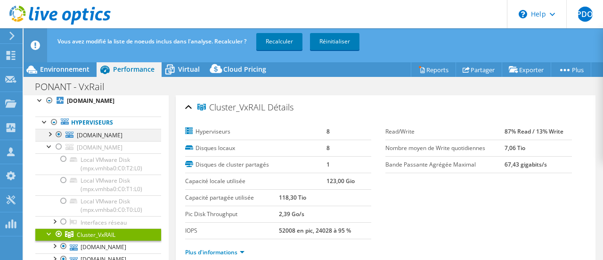
click at [52, 133] on div at bounding box center [49, 133] width 9 height 9
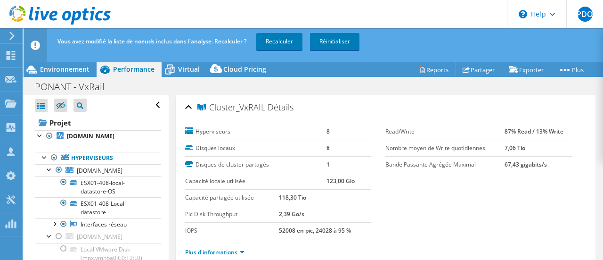
scroll to position [0, 0]
click at [179, 70] on span "Virtual" at bounding box center [189, 69] width 22 height 9
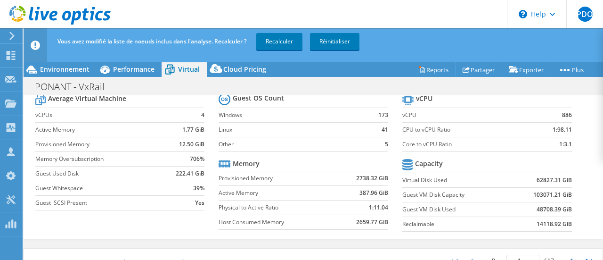
scroll to position [47, 0]
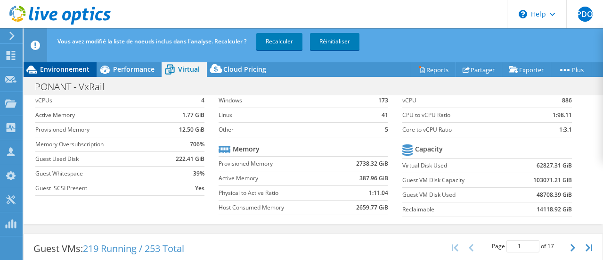
click at [61, 68] on span "Environnement" at bounding box center [64, 69] width 49 height 9
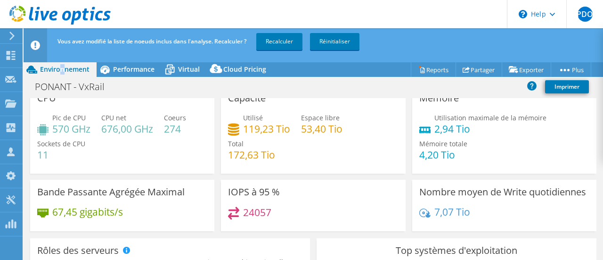
scroll to position [0, 0]
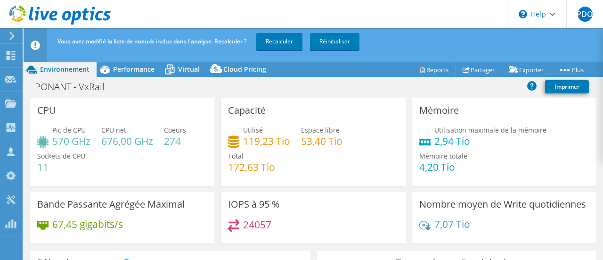
click at [271, 167] on h4 "172,63 Tio" at bounding box center [251, 167] width 47 height 10
drag, startPoint x: 126, startPoint y: 70, endPoint x: 138, endPoint y: 74, distance: 13.0
click at [126, 70] on span "Performance" at bounding box center [133, 69] width 41 height 9
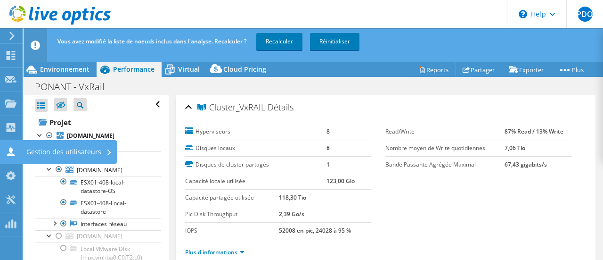
click at [45, 156] on div "Gestion des utilisateurs" at bounding box center [69, 152] width 95 height 24
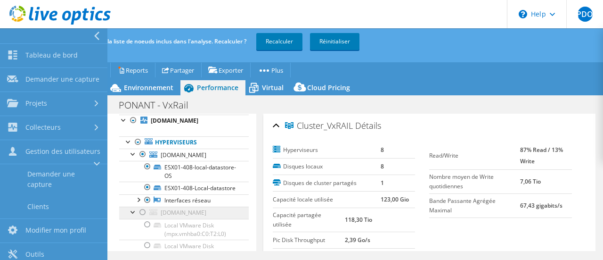
scroll to position [0, 0]
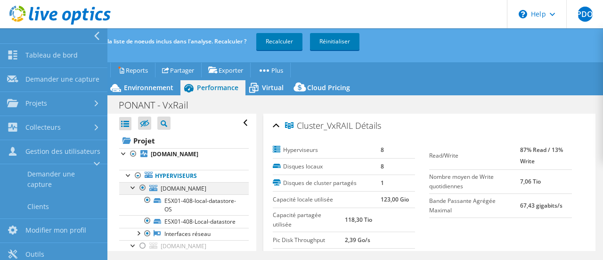
click at [134, 184] on div at bounding box center [133, 186] width 9 height 9
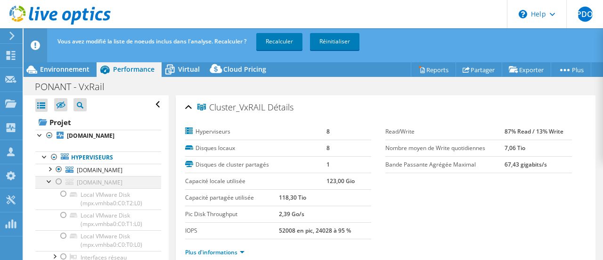
click at [48, 180] on div at bounding box center [49, 180] width 9 height 9
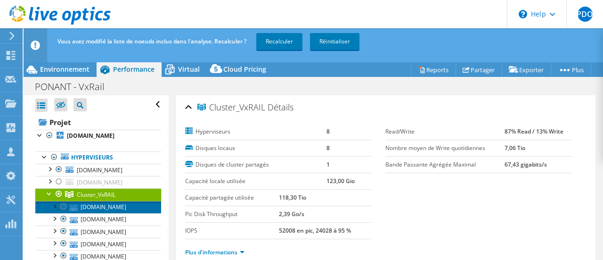
click at [90, 213] on link "[DOMAIN_NAME]" at bounding box center [98, 207] width 126 height 12
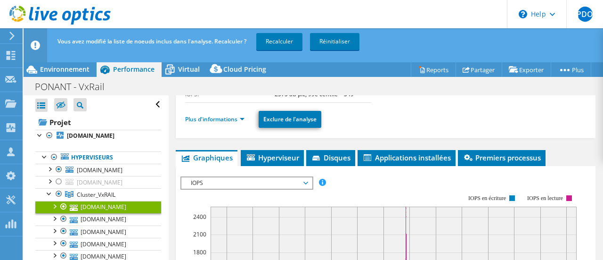
scroll to position [141, 0]
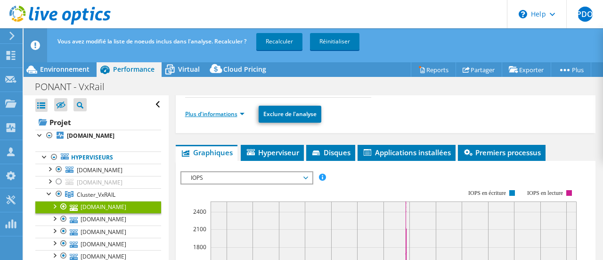
click at [214, 111] on link "Plus d'informations" at bounding box center [214, 114] width 59 height 8
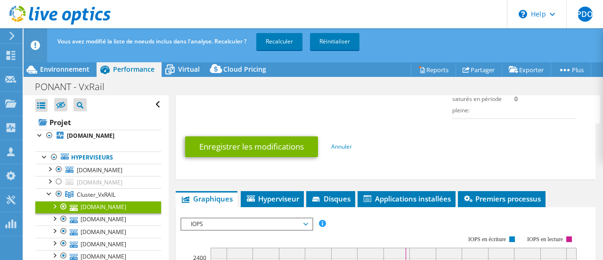
scroll to position [660, 0]
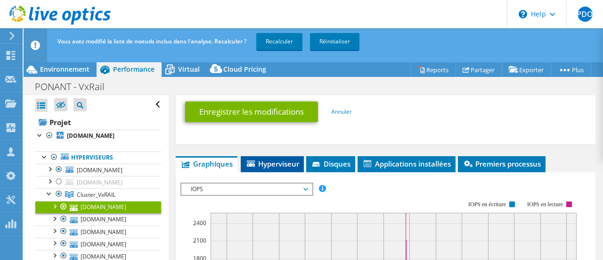
click at [257, 156] on li "Hyperviseur" at bounding box center [272, 164] width 63 height 16
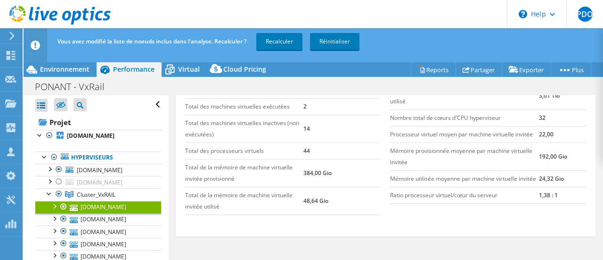
scroll to position [745, 0]
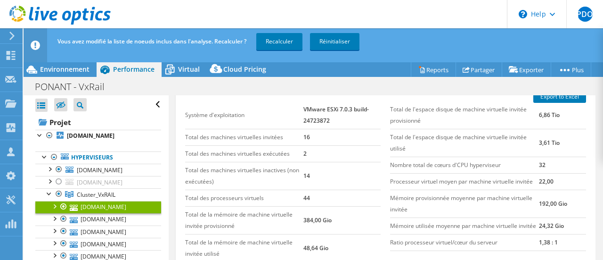
click at [319, 120] on td "VMware ESXi 7.0.3 build-24723872" at bounding box center [342, 115] width 77 height 28
click at [328, 138] on td "16" at bounding box center [342, 137] width 77 height 16
drag, startPoint x: 124, startPoint y: 204, endPoint x: 154, endPoint y: 201, distance: 29.8
click at [124, 200] on link "Cluster_VxRAIL" at bounding box center [98, 194] width 126 height 12
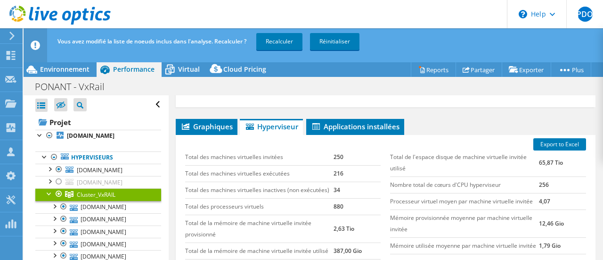
scroll to position [208, 0]
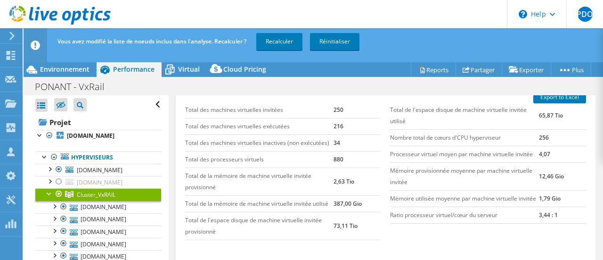
drag, startPoint x: 353, startPoint y: 161, endPoint x: 415, endPoint y: 182, distance: 66.3
click at [353, 161] on td "880" at bounding box center [357, 159] width 47 height 16
click at [345, 180] on tr "Total de la mémoire de machine virtuelle invitée provisionné 2,63 Tio" at bounding box center [283, 181] width 196 height 28
click at [320, 183] on td "Total de la mémoire de machine virtuelle invitée provisionné" at bounding box center [259, 181] width 149 height 28
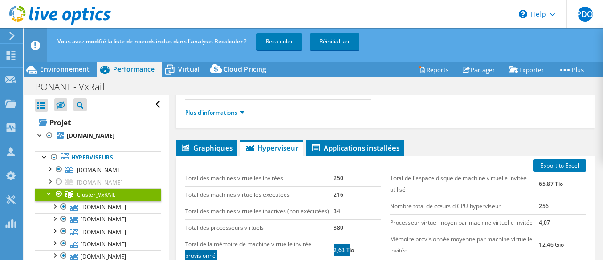
scroll to position [141, 0]
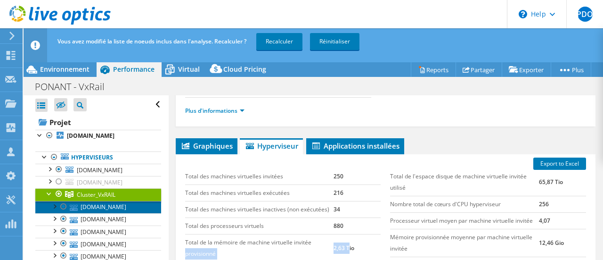
click at [131, 213] on link "[DOMAIN_NAME]" at bounding box center [98, 207] width 126 height 12
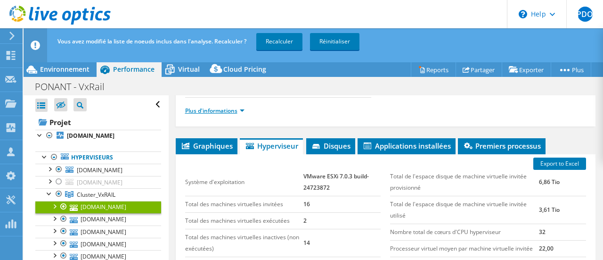
click at [209, 109] on link "Plus d'informations" at bounding box center [214, 111] width 59 height 8
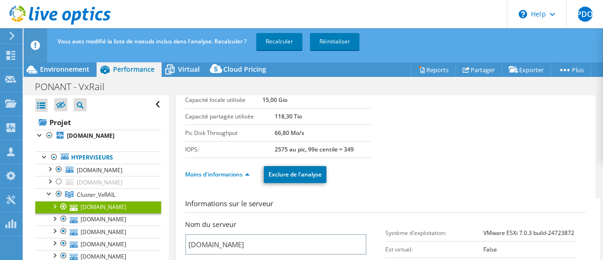
scroll to position [0, 0]
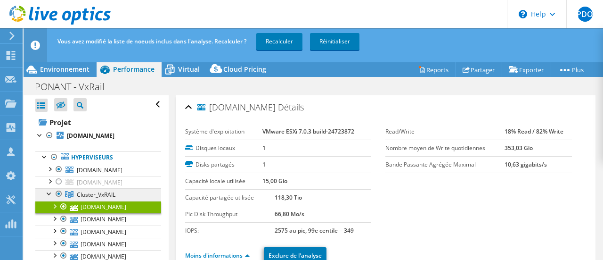
click at [100, 198] on span "Cluster_VxRAIL" at bounding box center [96, 194] width 39 height 8
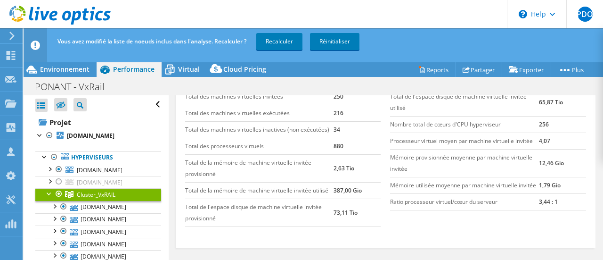
scroll to position [236, 0]
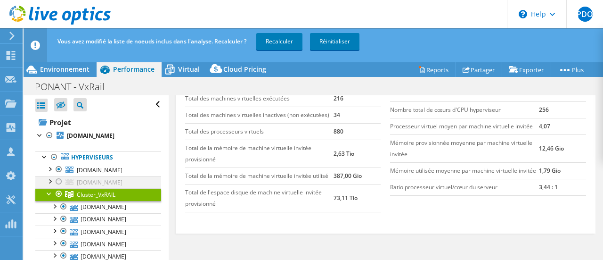
click at [52, 180] on div at bounding box center [49, 180] width 9 height 9
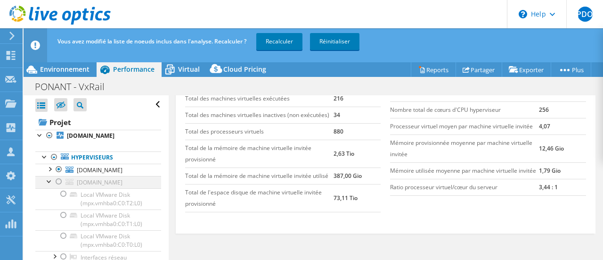
click at [54, 178] on div at bounding box center [49, 180] width 9 height 9
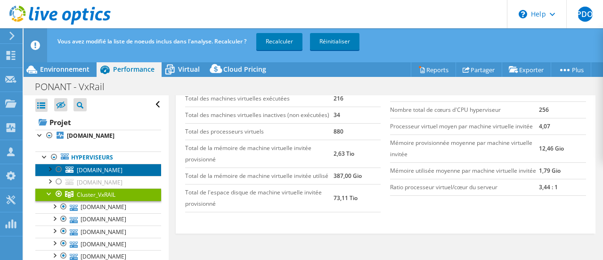
click at [111, 171] on span "[DOMAIN_NAME]" at bounding box center [100, 170] width 46 height 8
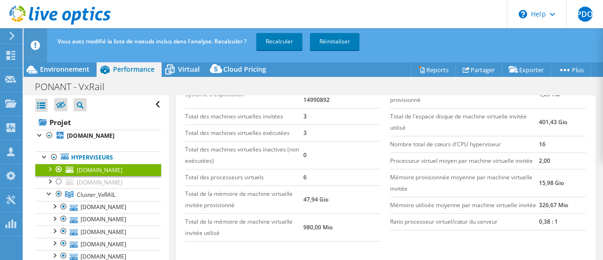
scroll to position [242, 0]
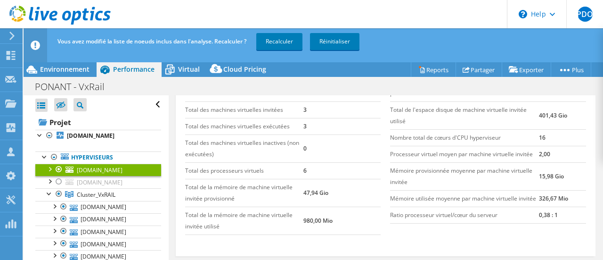
drag, startPoint x: 111, startPoint y: 171, endPoint x: 248, endPoint y: 237, distance: 151.8
click at [248, 237] on div "Système d'exploitation VMware ESXi 6.5.0 build-14990892 Total des machines virt…" at bounding box center [282, 155] width 205 height 180
click at [50, 167] on div at bounding box center [49, 168] width 9 height 9
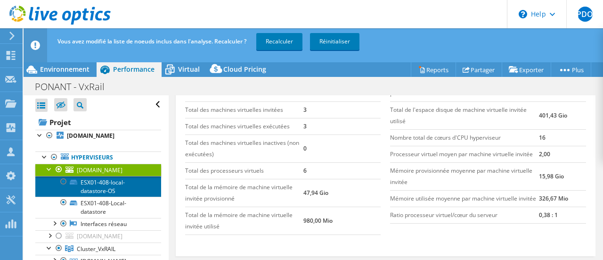
click at [113, 185] on link "ESX01-408-local-datastore-OS" at bounding box center [98, 186] width 126 height 21
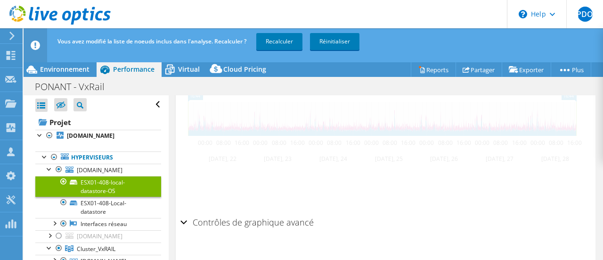
scroll to position [389, 0]
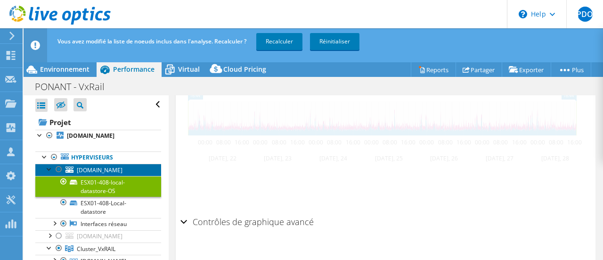
click at [87, 171] on span "[DOMAIN_NAME]" at bounding box center [100, 170] width 46 height 8
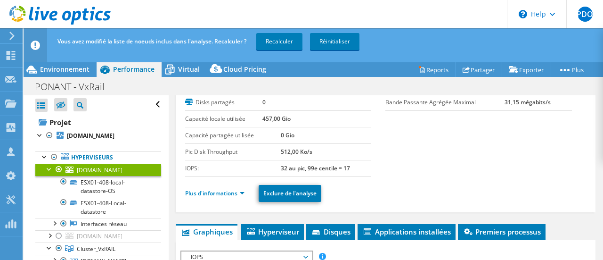
scroll to position [94, 0]
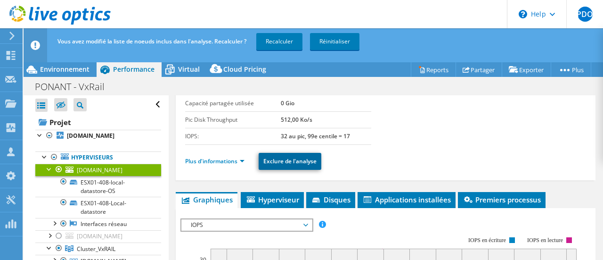
click at [293, 160] on link "Exclure de l'analyse" at bounding box center [290, 161] width 63 height 17
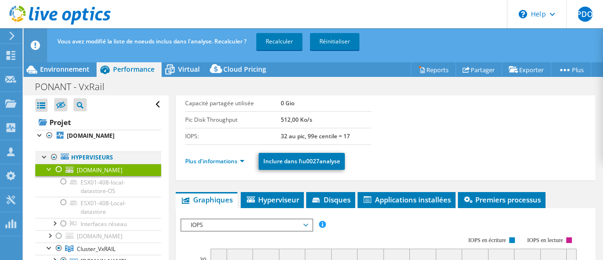
click at [41, 158] on div at bounding box center [44, 155] width 9 height 9
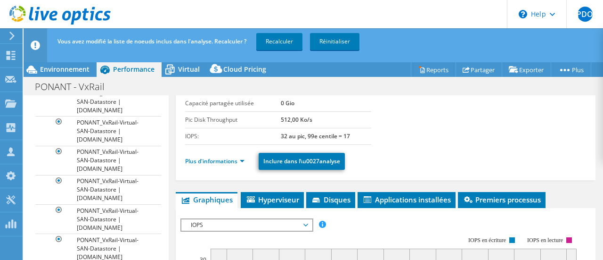
scroll to position [0, 0]
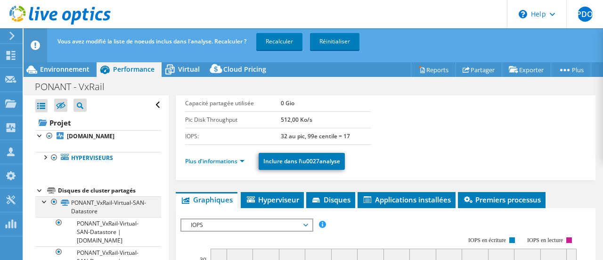
click at [44, 201] on div at bounding box center [44, 200] width 9 height 9
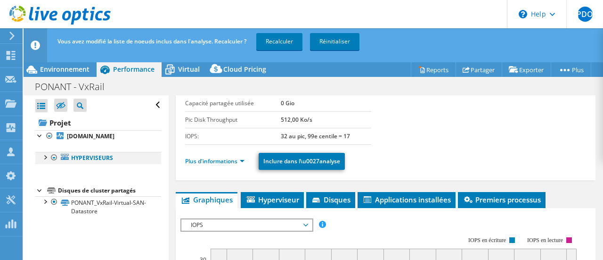
click at [44, 159] on div at bounding box center [44, 156] width 9 height 9
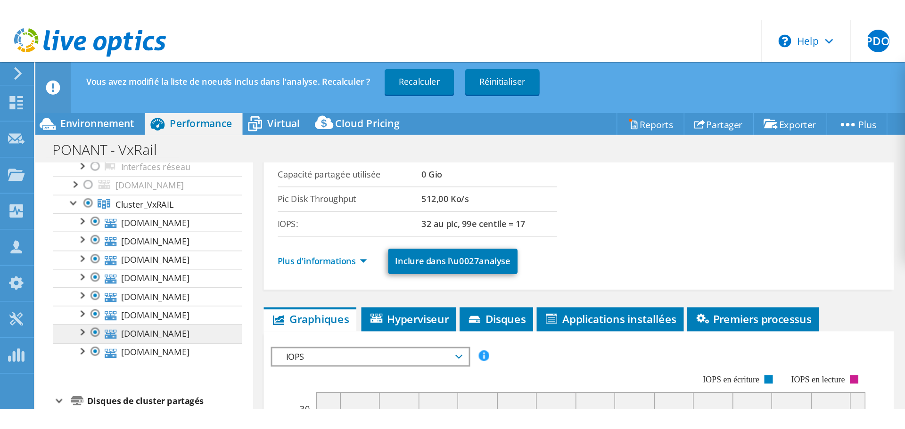
scroll to position [141, 0]
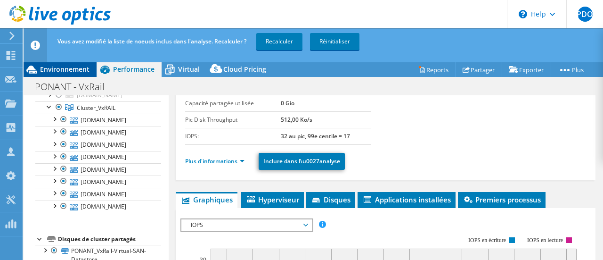
click at [63, 68] on span "Environnement" at bounding box center [64, 69] width 49 height 9
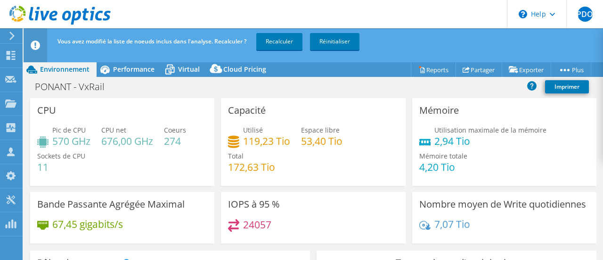
click at [323, 223] on div "24057" at bounding box center [313, 229] width 170 height 20
click at [333, 170] on div "Utilisé 119,23 Tio Espace libre 53,40 Tio Total 172,63 Tio" at bounding box center [313, 153] width 170 height 57
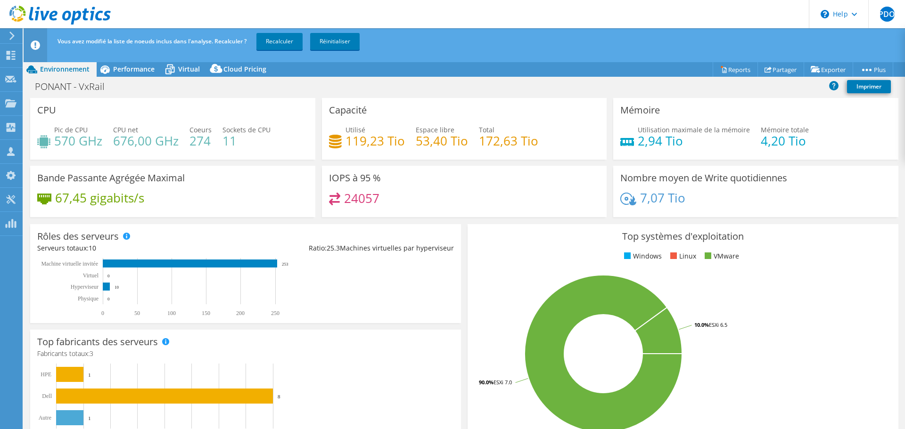
scroll to position [94, 0]
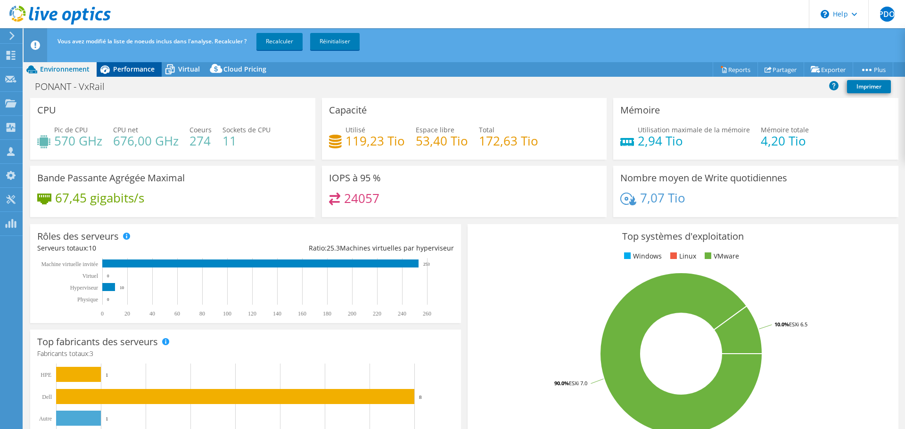
click at [128, 64] on div "Performance" at bounding box center [129, 69] width 65 height 15
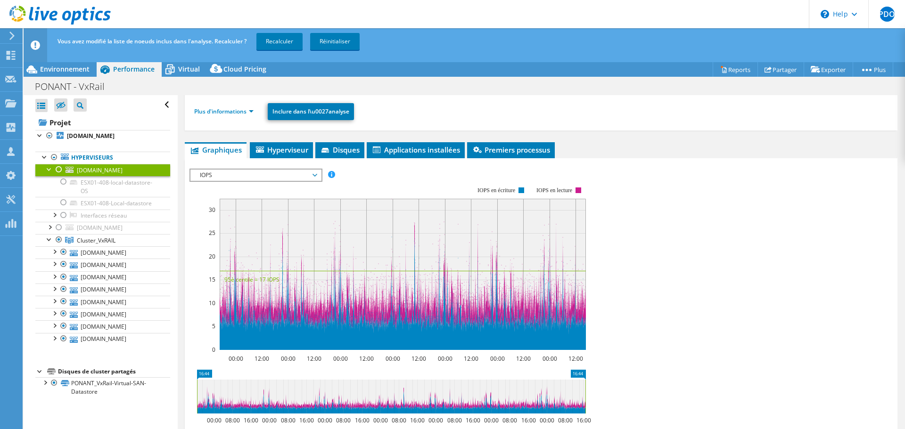
click at [125, 66] on span "Performance" at bounding box center [133, 69] width 41 height 9
click at [117, 246] on link "Cluster_VxRAIL" at bounding box center [102, 240] width 135 height 12
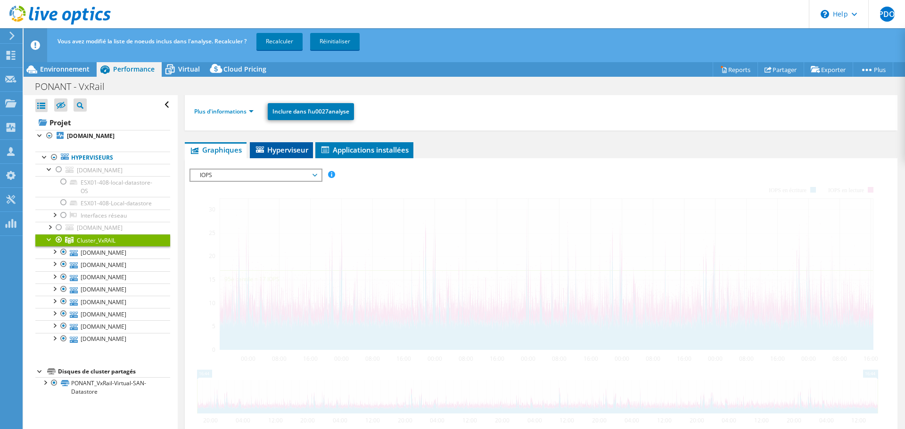
click at [282, 155] on span "Hyperviseur" at bounding box center [281, 149] width 54 height 9
click at [291, 155] on span "Hyperviseur" at bounding box center [281, 149] width 54 height 9
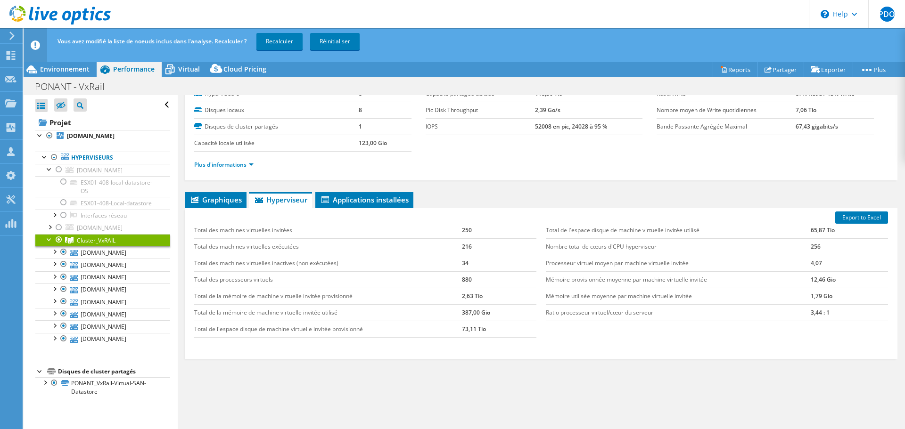
scroll to position [0, 0]
